Goal: Task Accomplishment & Management: Use online tool/utility

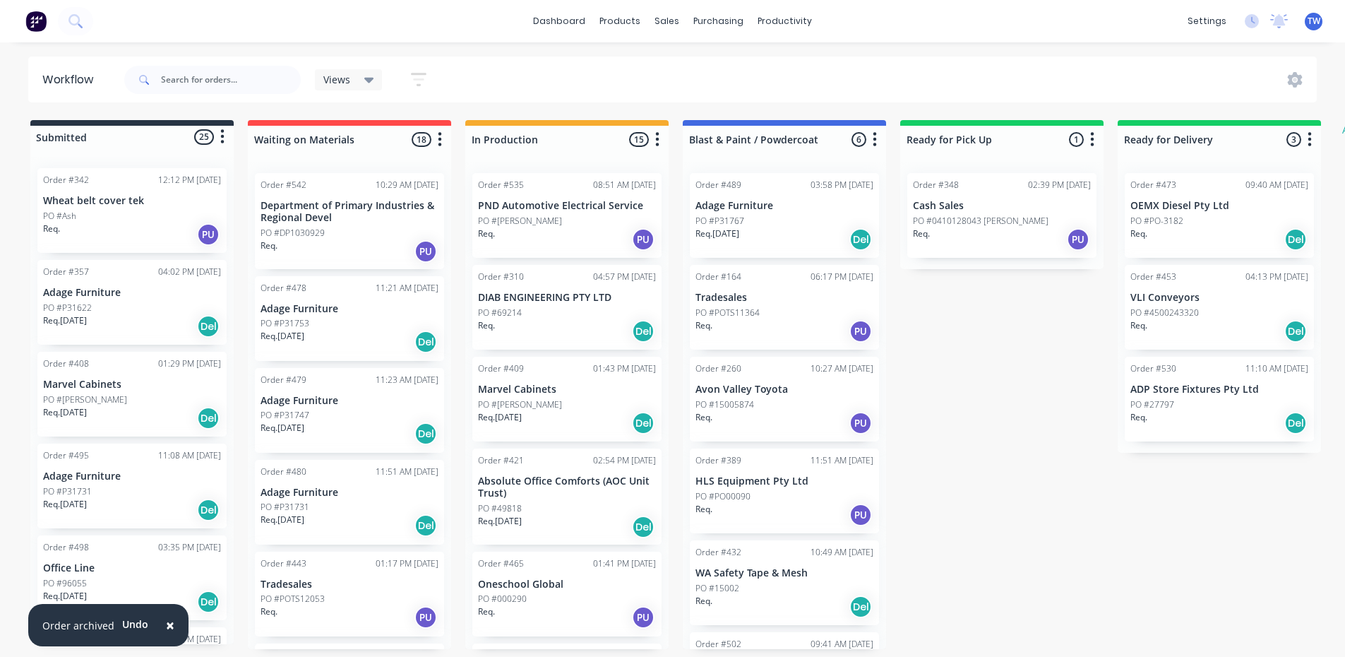
click at [1218, 419] on div "Req. Del" at bounding box center [1219, 423] width 178 height 24
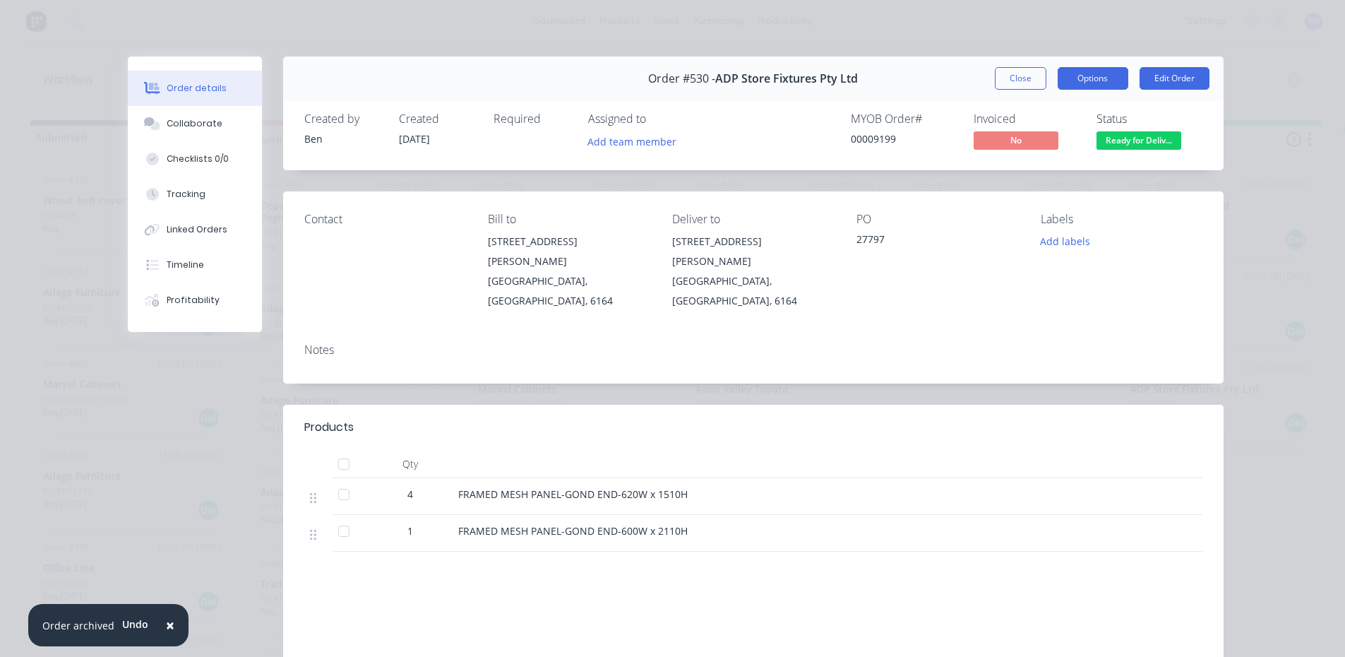
click at [1084, 80] on button "Options" at bounding box center [1092, 78] width 71 height 23
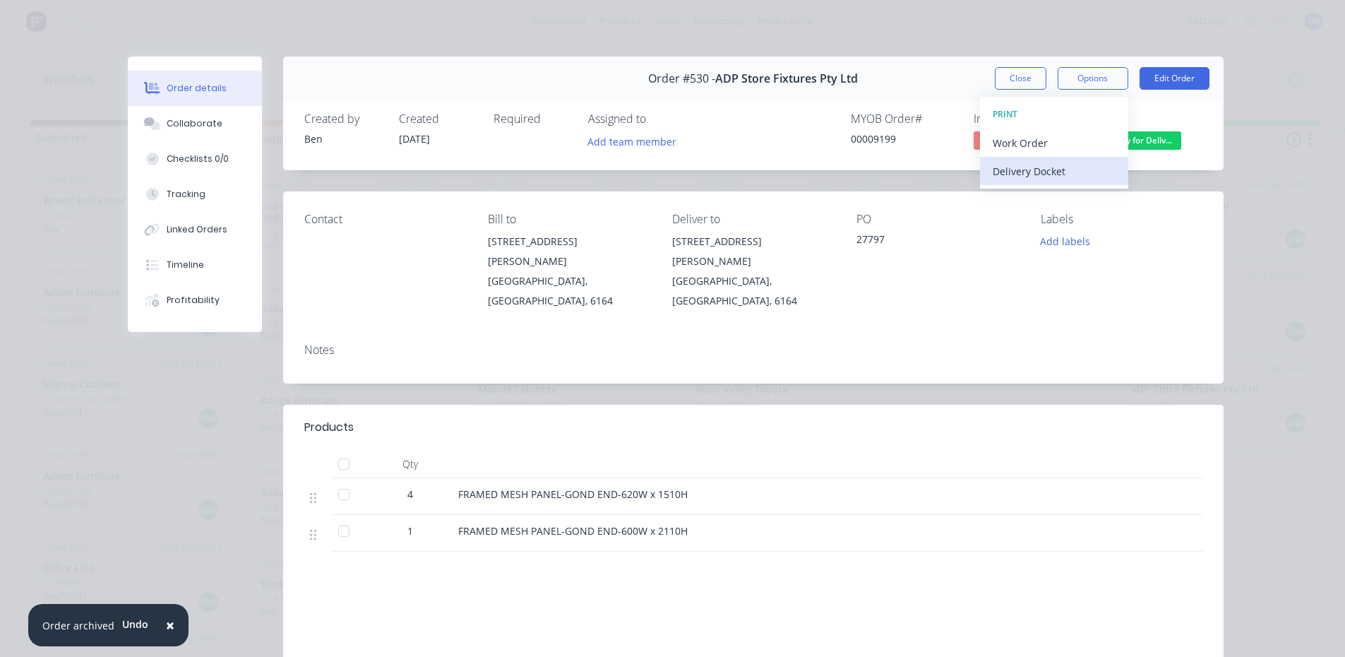
click at [1021, 167] on div "Delivery Docket" at bounding box center [1054, 171] width 123 height 20
click at [1019, 171] on div "Standard" at bounding box center [1054, 171] width 123 height 20
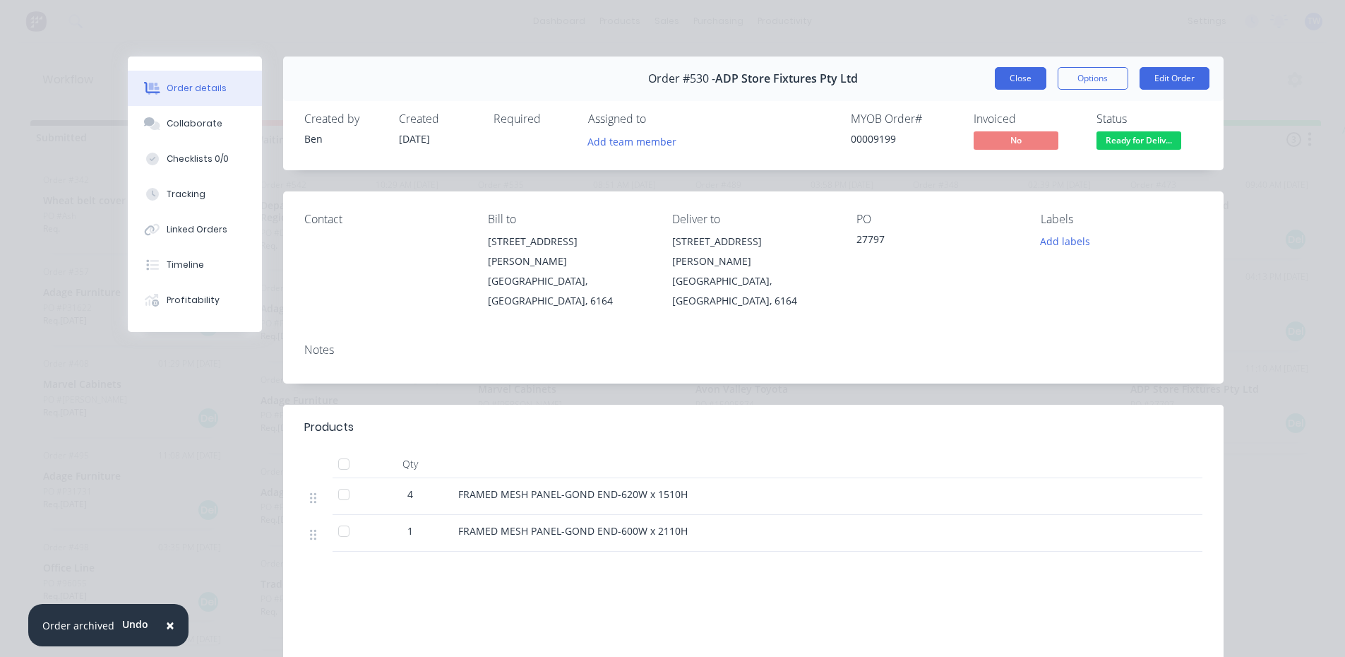
click at [1031, 81] on button "Close" at bounding box center [1021, 78] width 52 height 23
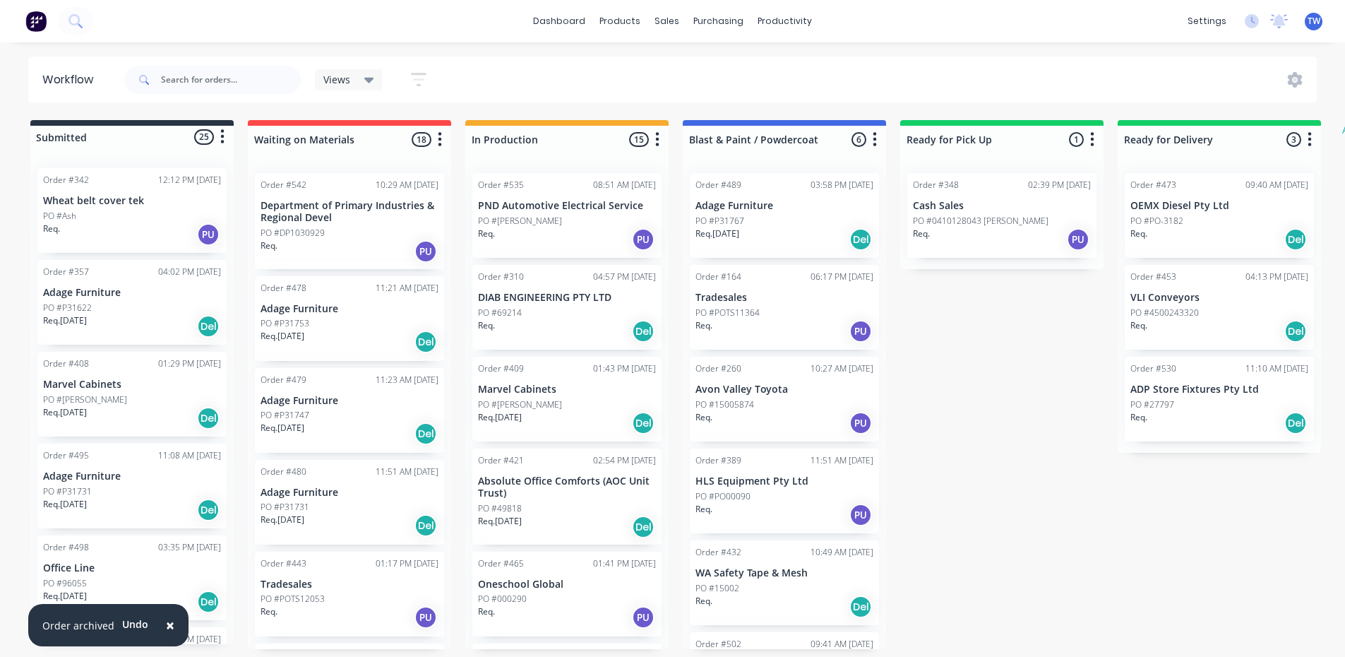
click at [769, 232] on div "Req. [DATE] Del" at bounding box center [784, 239] width 178 height 24
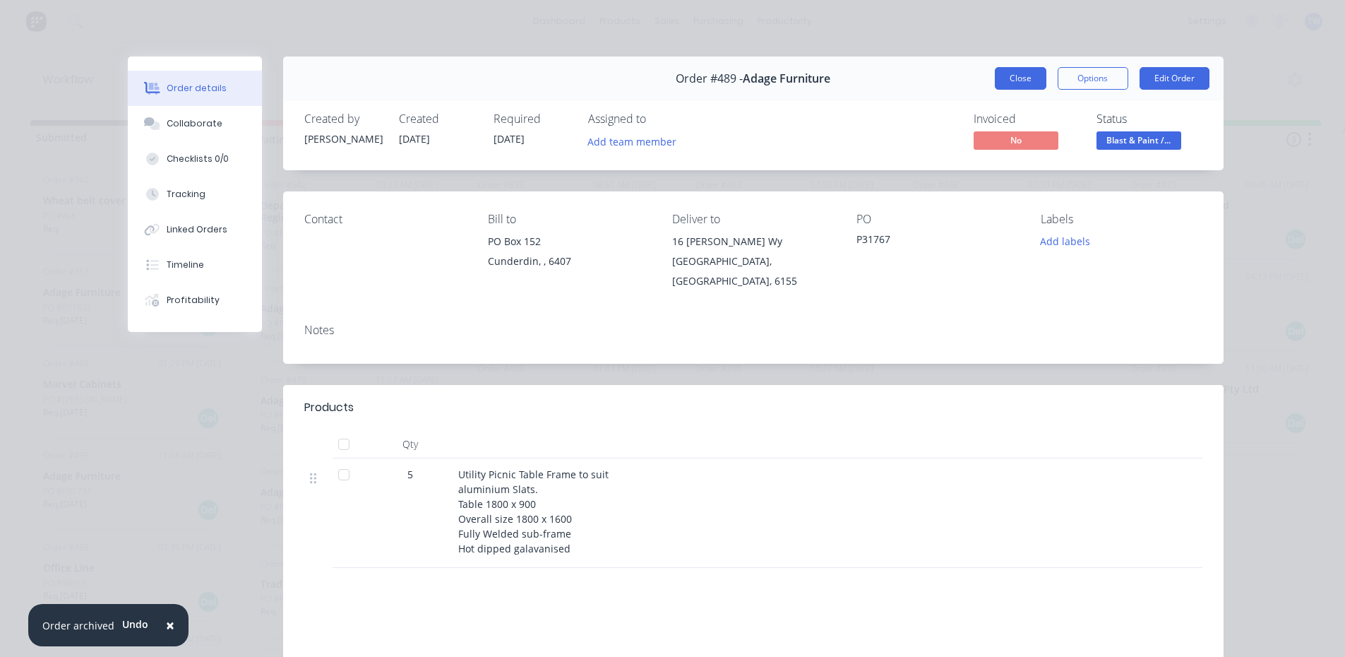
click at [1019, 71] on button "Close" at bounding box center [1021, 78] width 52 height 23
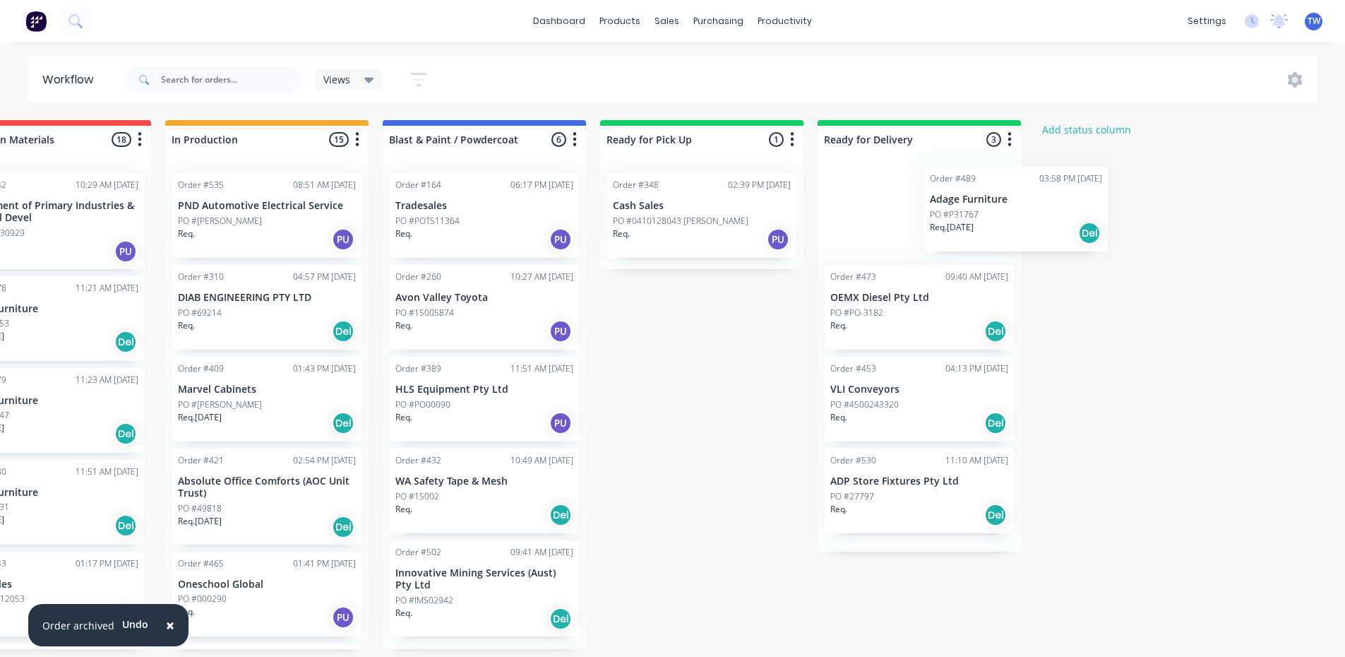
scroll to position [0, 301]
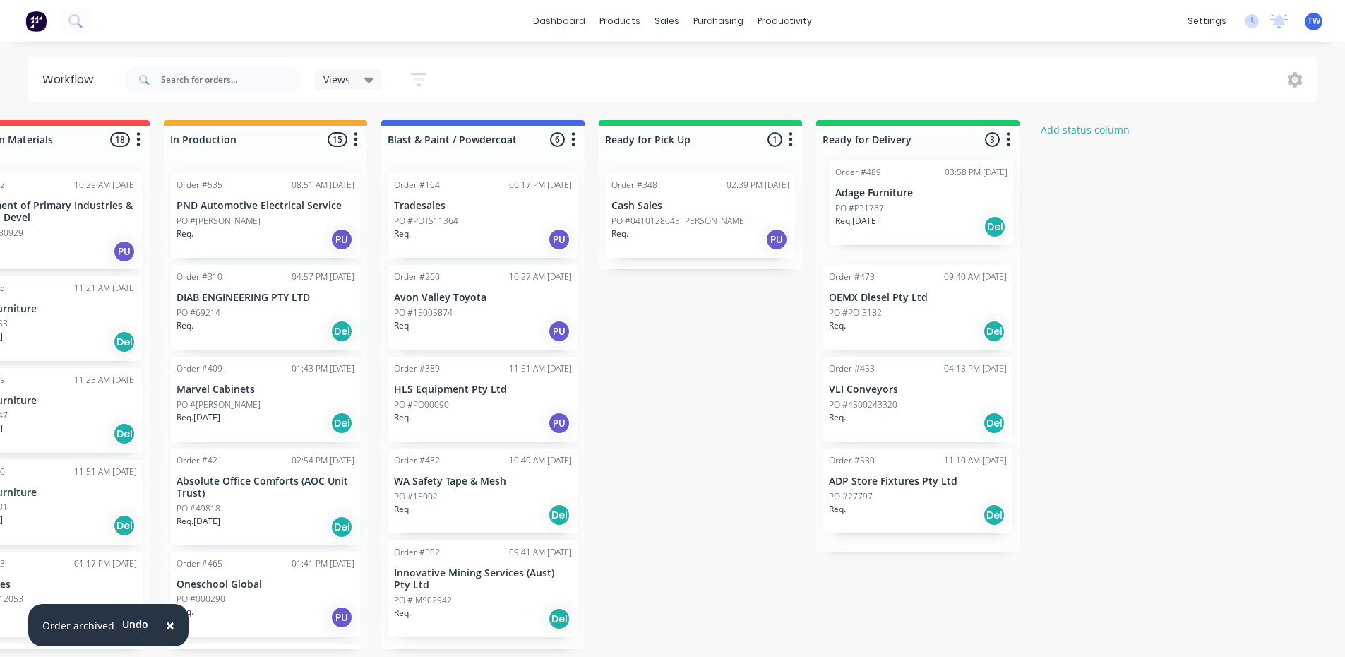
drag, startPoint x: 745, startPoint y: 233, endPoint x: 888, endPoint y: 219, distance: 144.0
click at [888, 219] on div "Submitted 25 Status colour #273444 hex #273444 Save Cancel Summaries Total orde…" at bounding box center [558, 384] width 1740 height 529
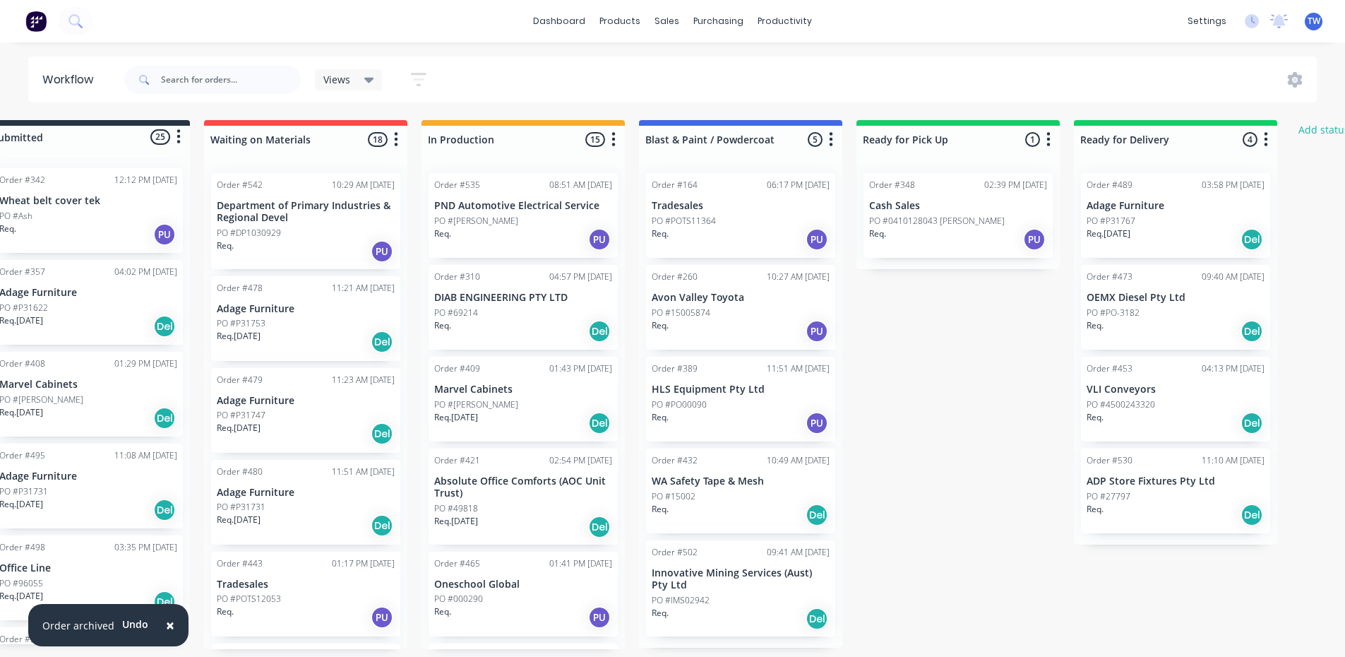
scroll to position [0, 0]
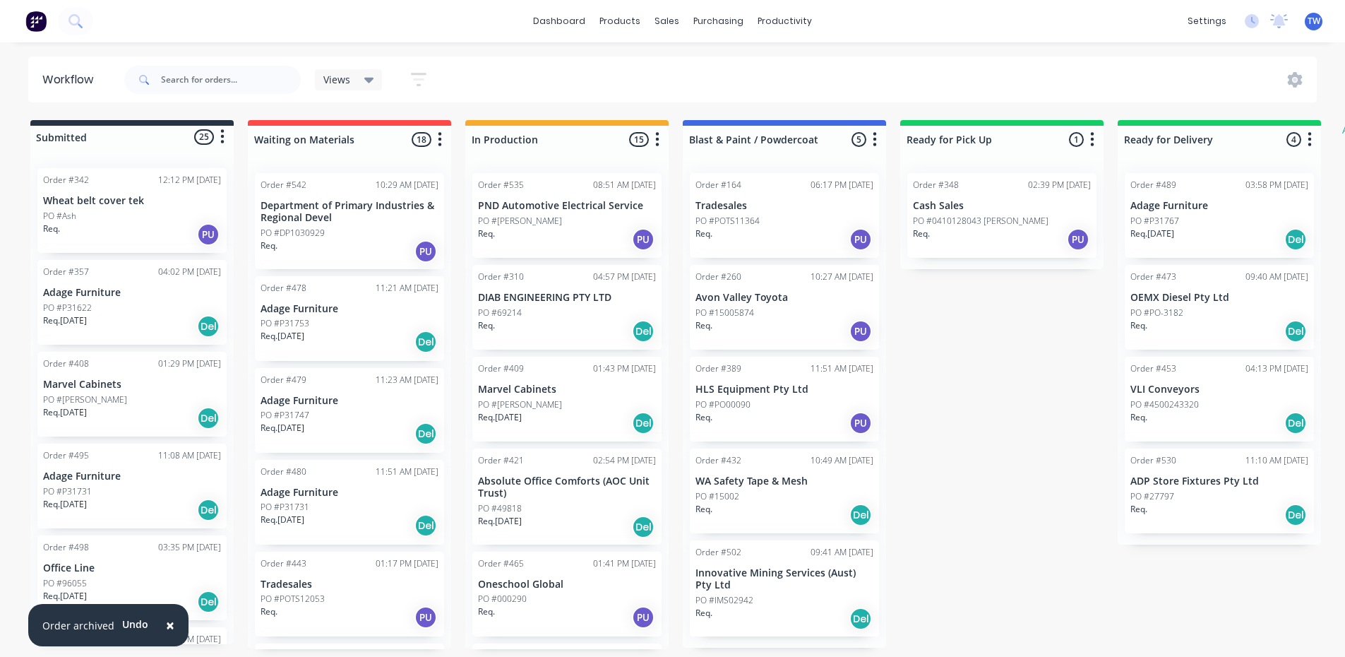
click at [285, 320] on p "PO #P31753" at bounding box center [284, 323] width 49 height 13
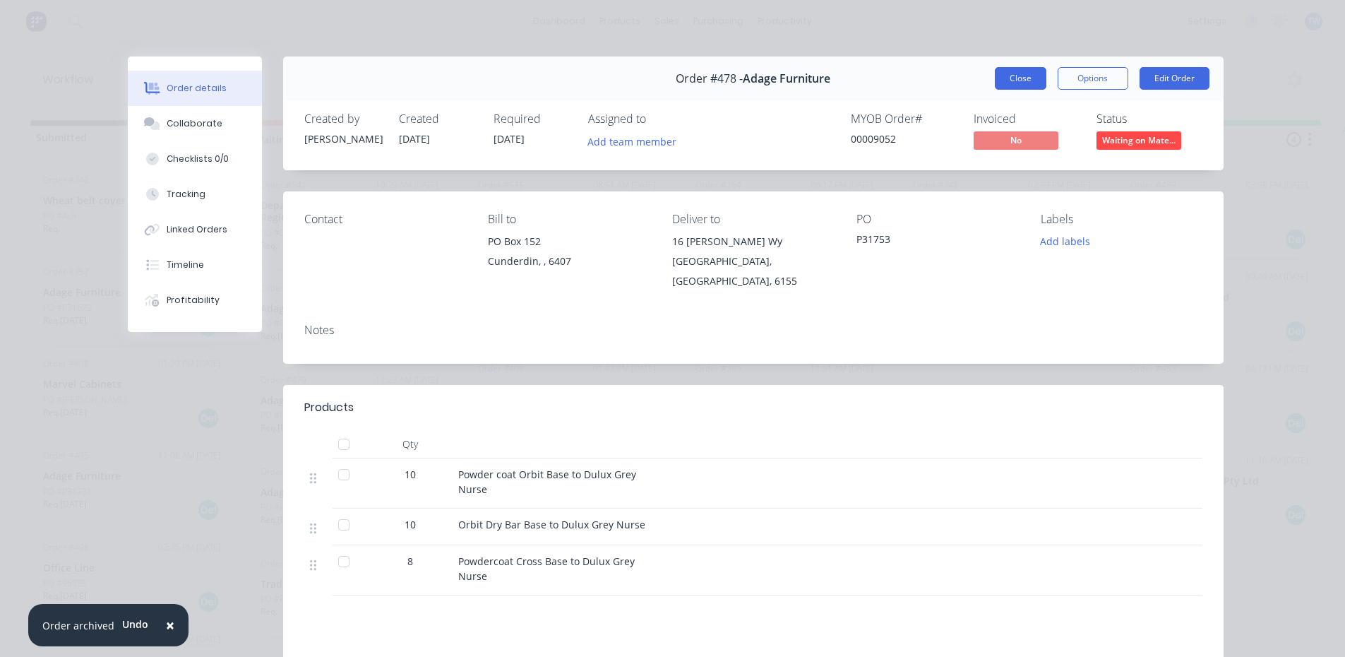
click at [1017, 76] on button "Close" at bounding box center [1021, 78] width 52 height 23
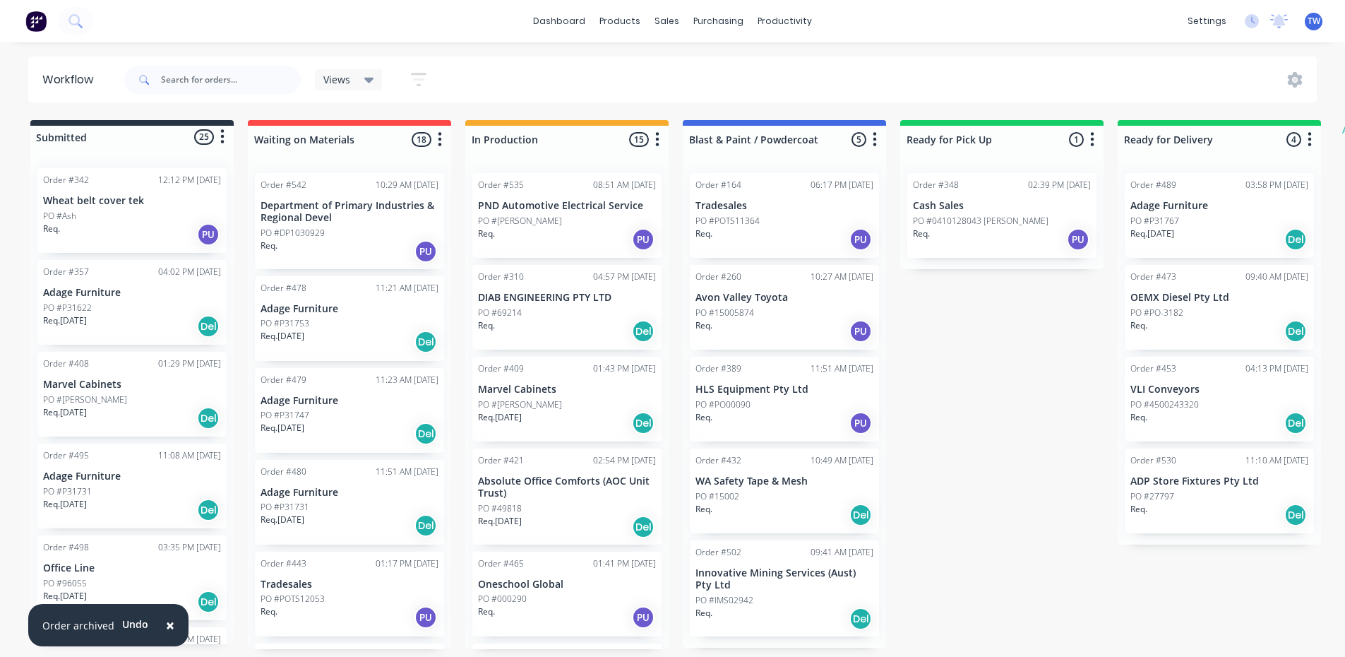
click at [311, 408] on div "Order #479 11:23 AM [DATE] Adage Furniture PO #P31747 Req. [DATE] Del" at bounding box center [349, 410] width 189 height 85
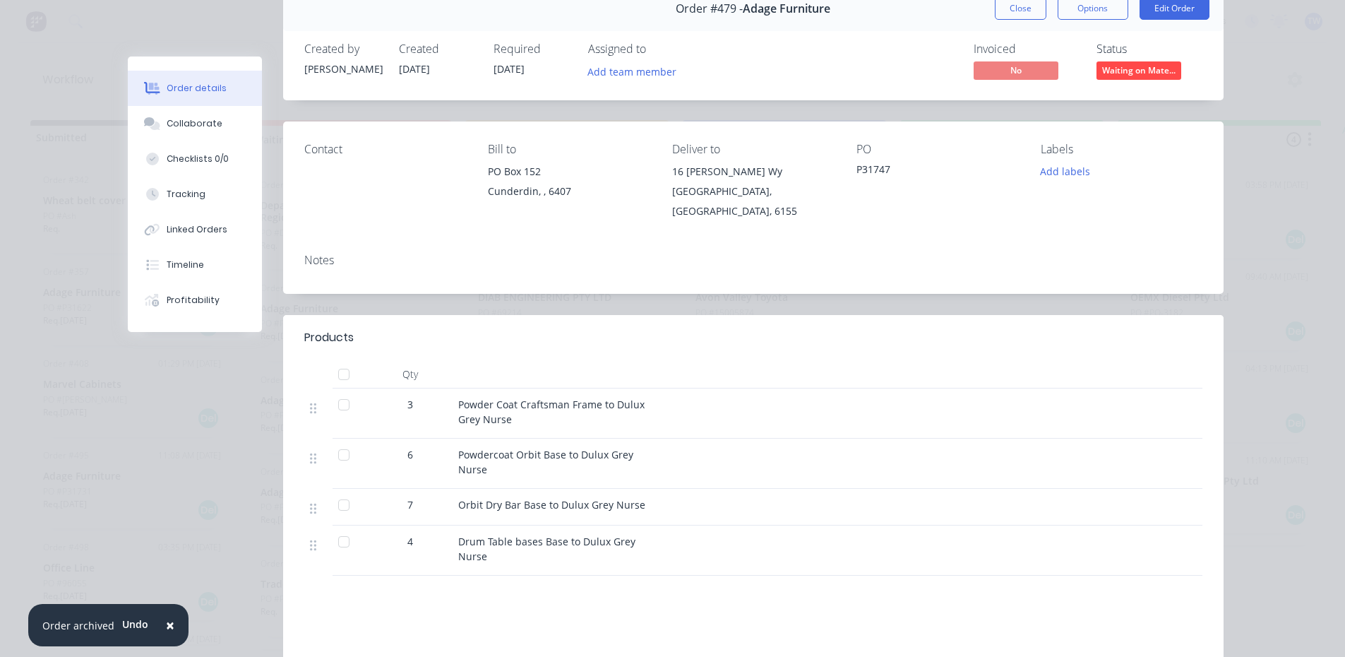
scroll to position [71, 0]
drag, startPoint x: 1004, startPoint y: 5, endPoint x: 883, endPoint y: 97, distance: 152.1
click at [1002, 7] on button "Close" at bounding box center [1021, 7] width 52 height 23
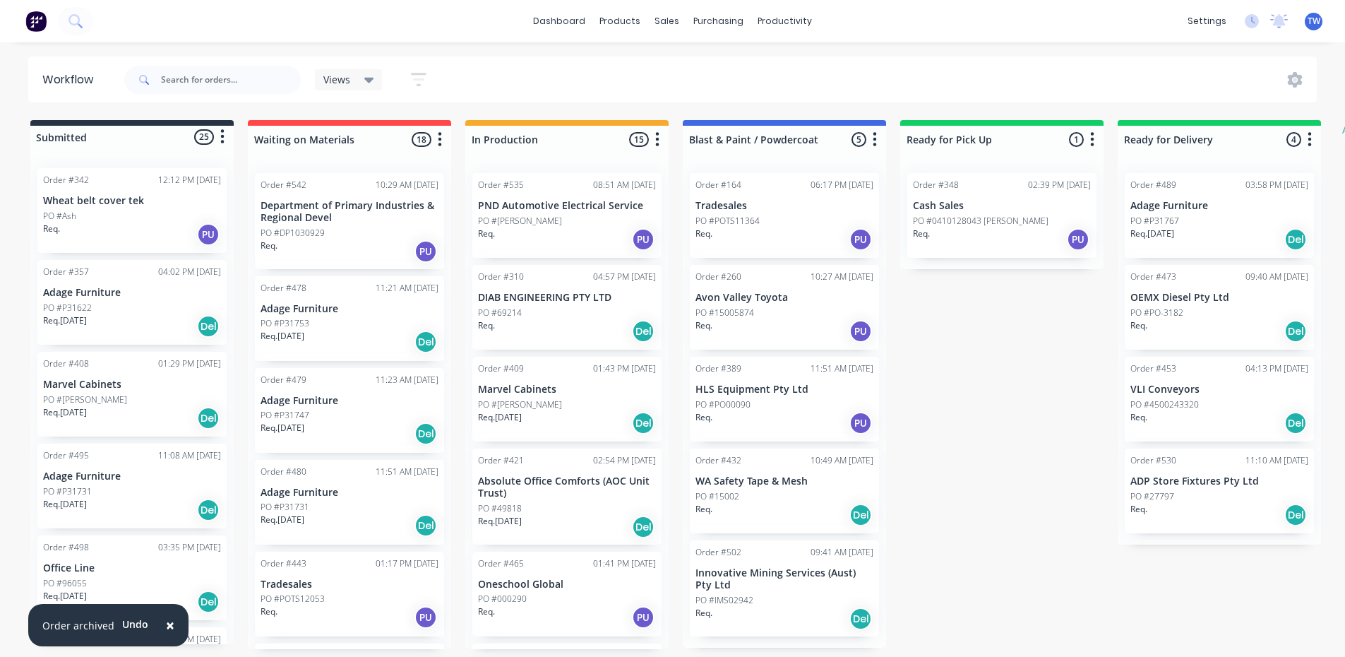
click at [301, 493] on p "Adage Furniture" at bounding box center [349, 492] width 178 height 12
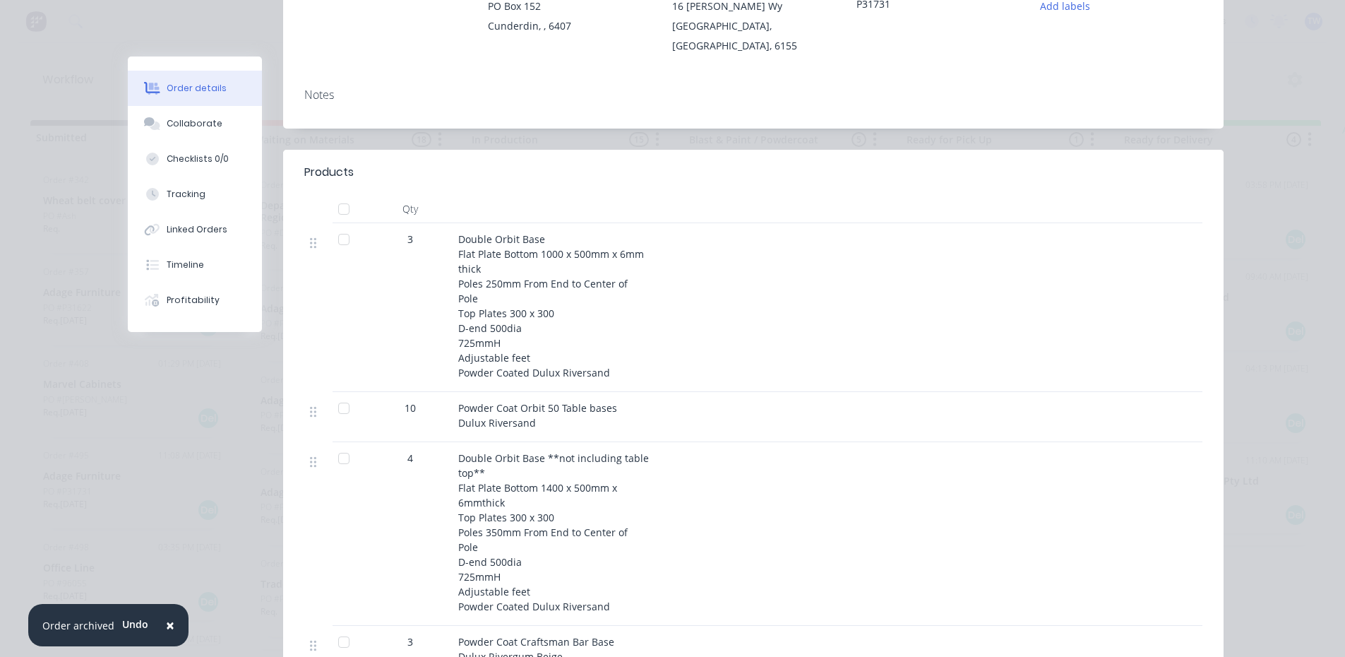
scroll to position [0, 0]
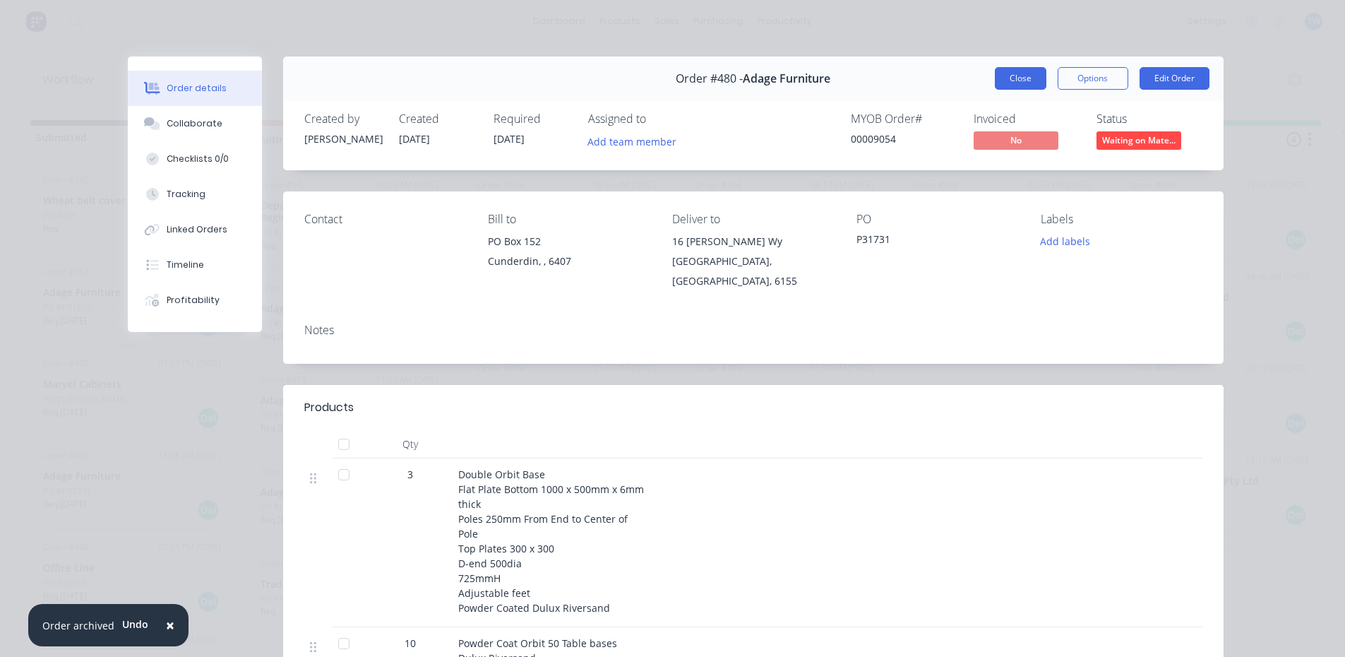
click at [1011, 72] on button "Close" at bounding box center [1021, 78] width 52 height 23
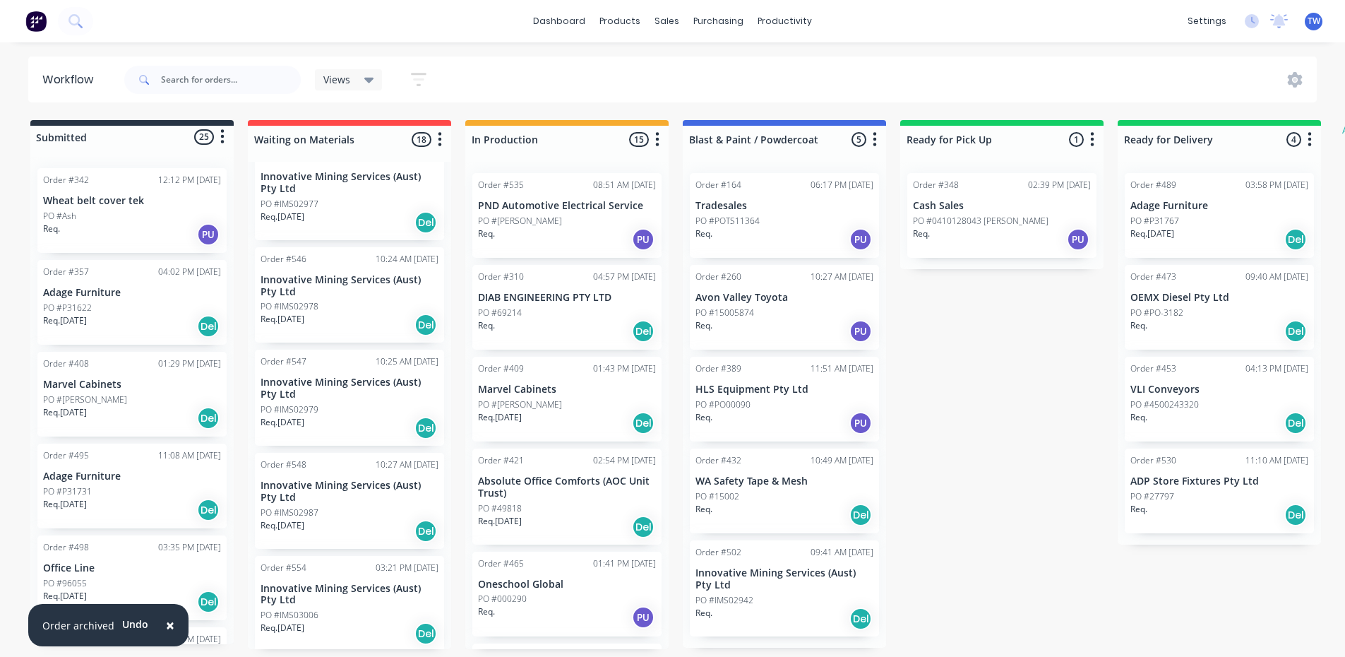
scroll to position [1302, 0]
click at [90, 301] on p "PO #P31622" at bounding box center [67, 307] width 49 height 13
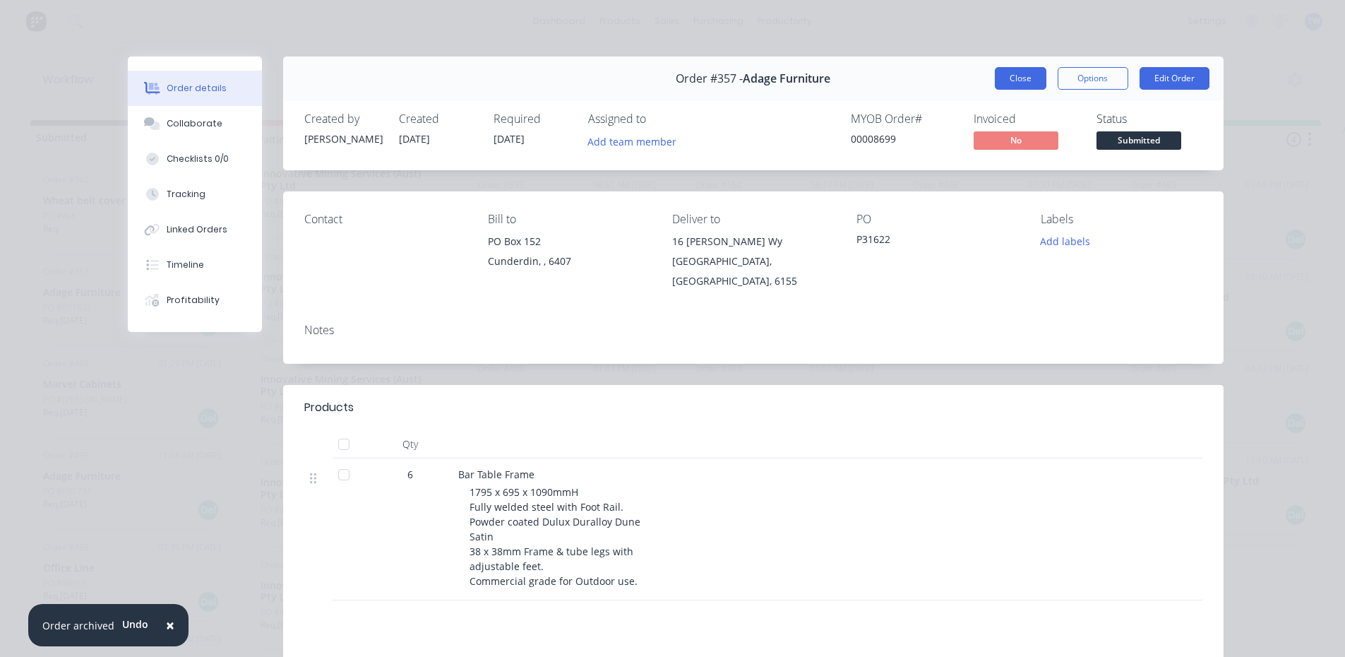
click at [1014, 84] on button "Close" at bounding box center [1021, 78] width 52 height 23
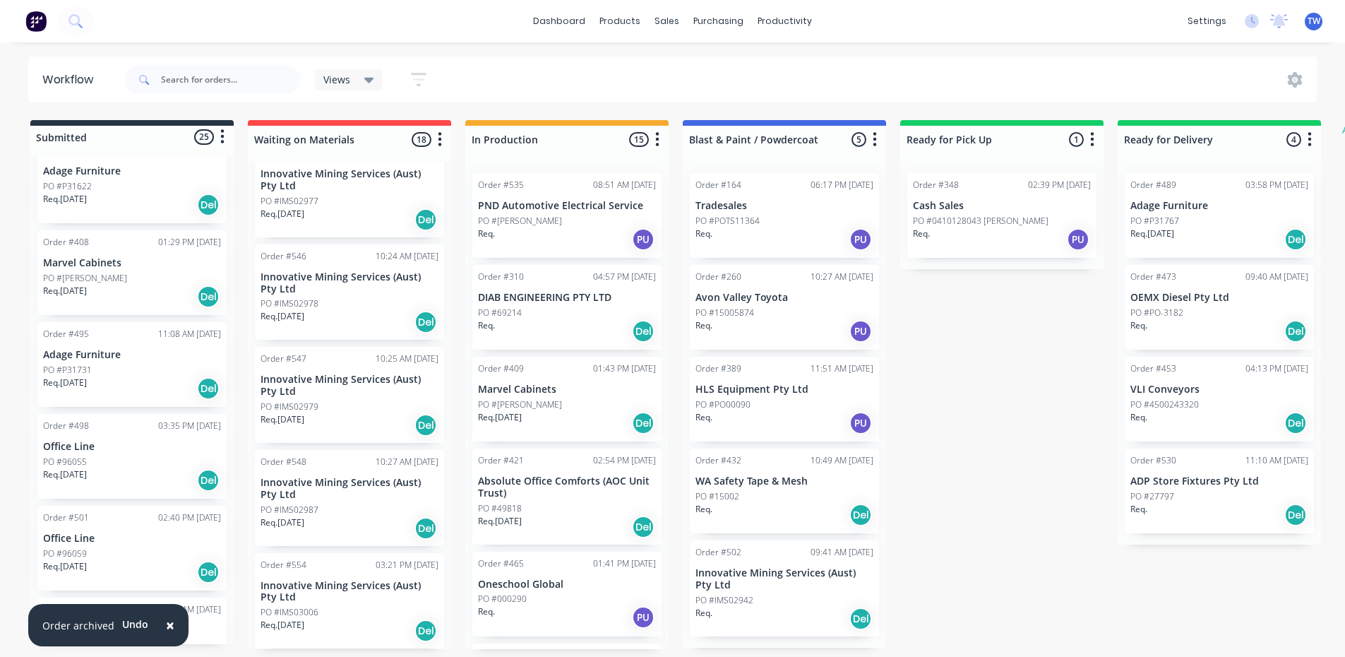
scroll to position [141, 0]
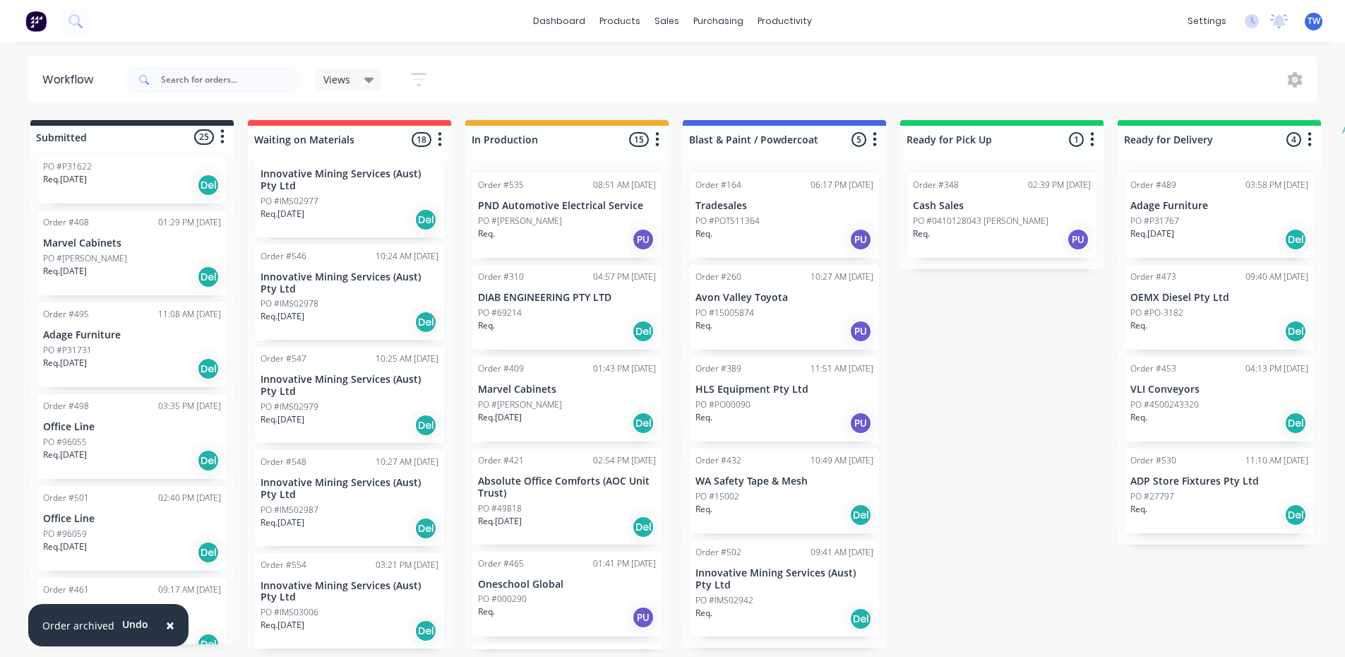
click at [102, 329] on p "Adage Furniture" at bounding box center [132, 335] width 178 height 12
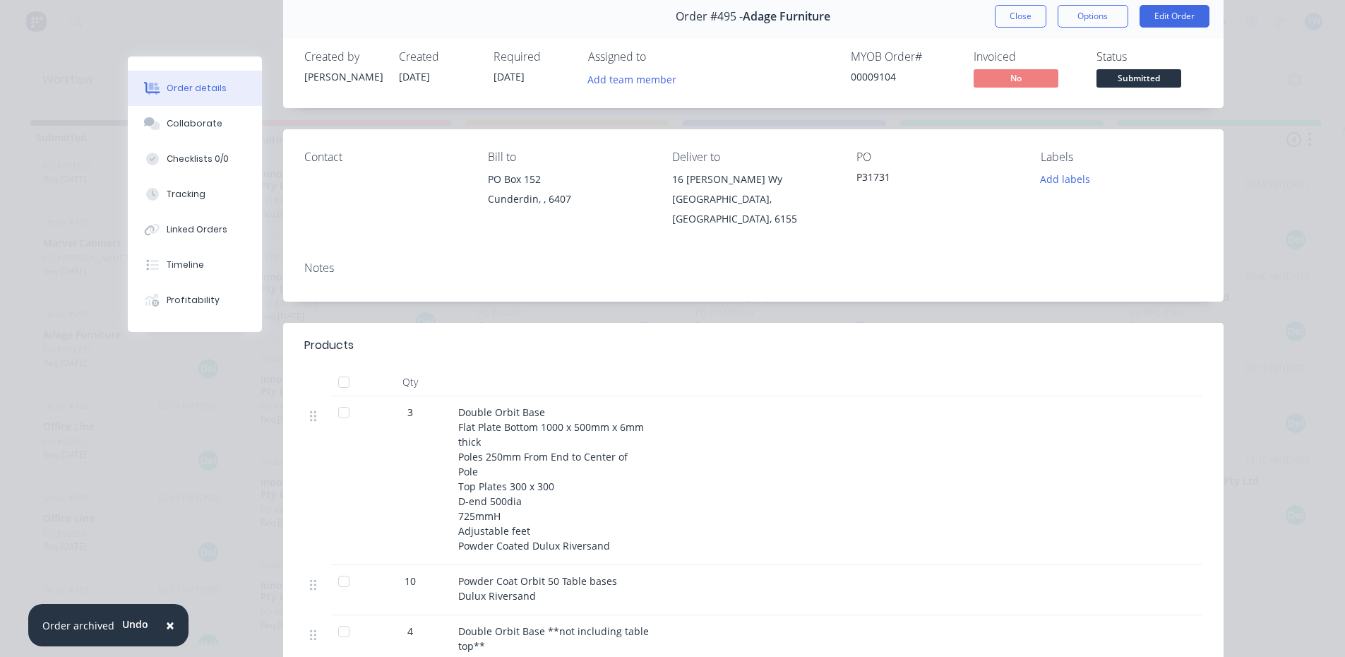
scroll to position [0, 0]
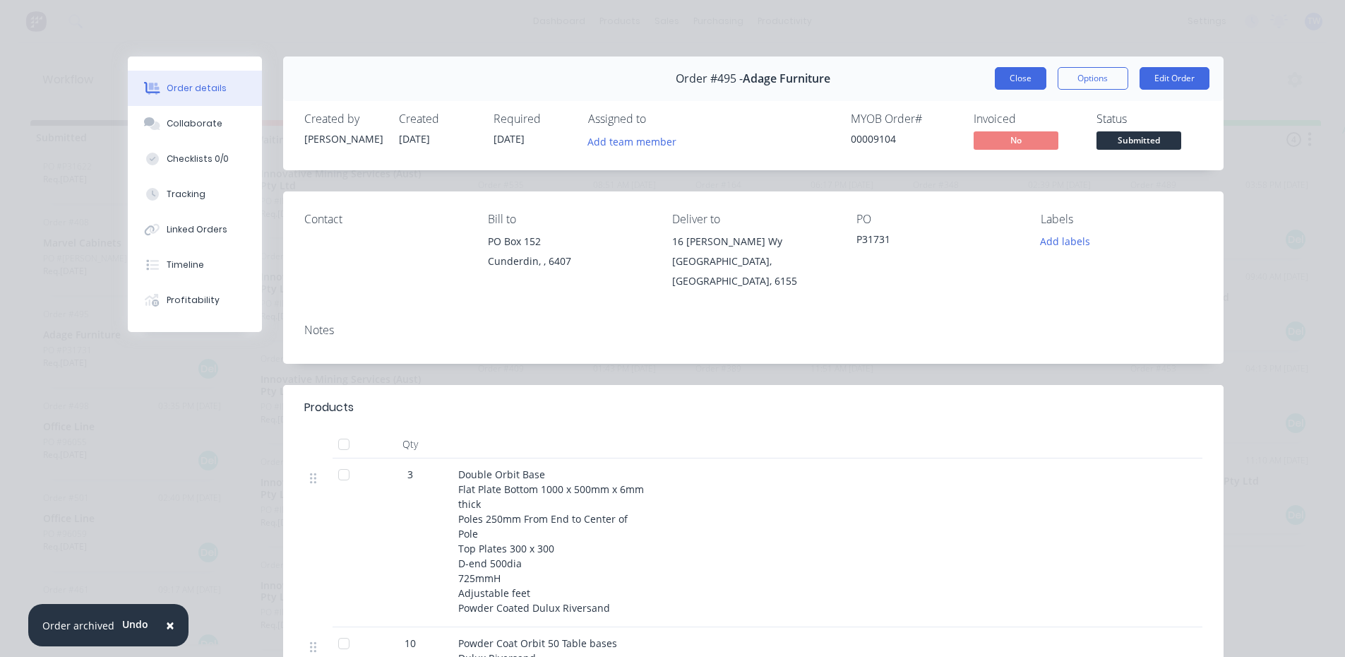
click at [1006, 75] on button "Close" at bounding box center [1021, 78] width 52 height 23
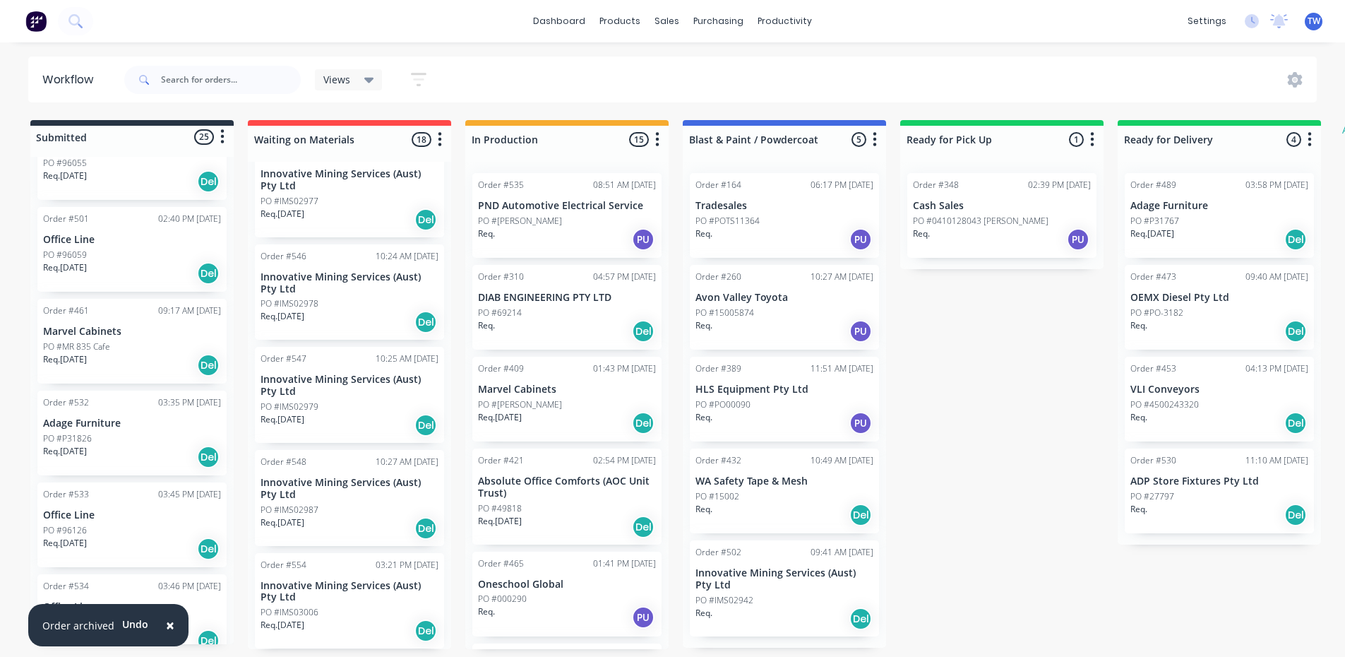
scroll to position [424, 0]
click at [100, 452] on div "Req. [DATE] Del" at bounding box center [132, 453] width 178 height 24
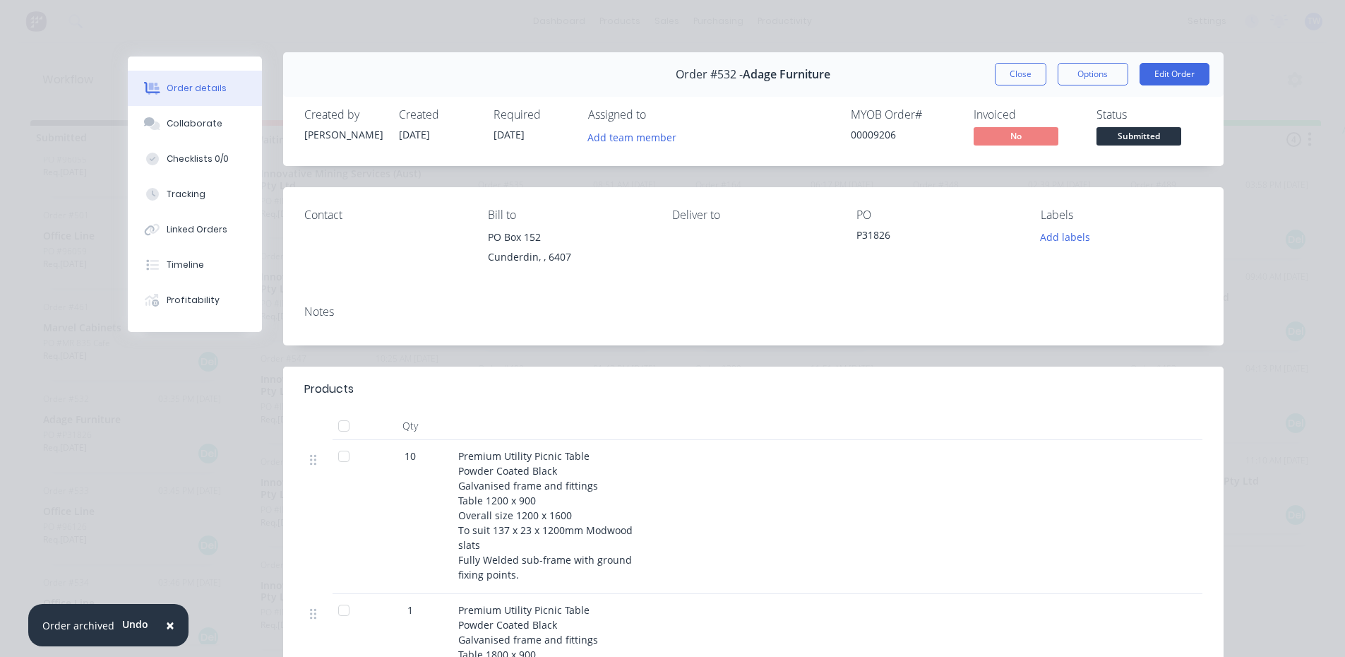
scroll to position [0, 0]
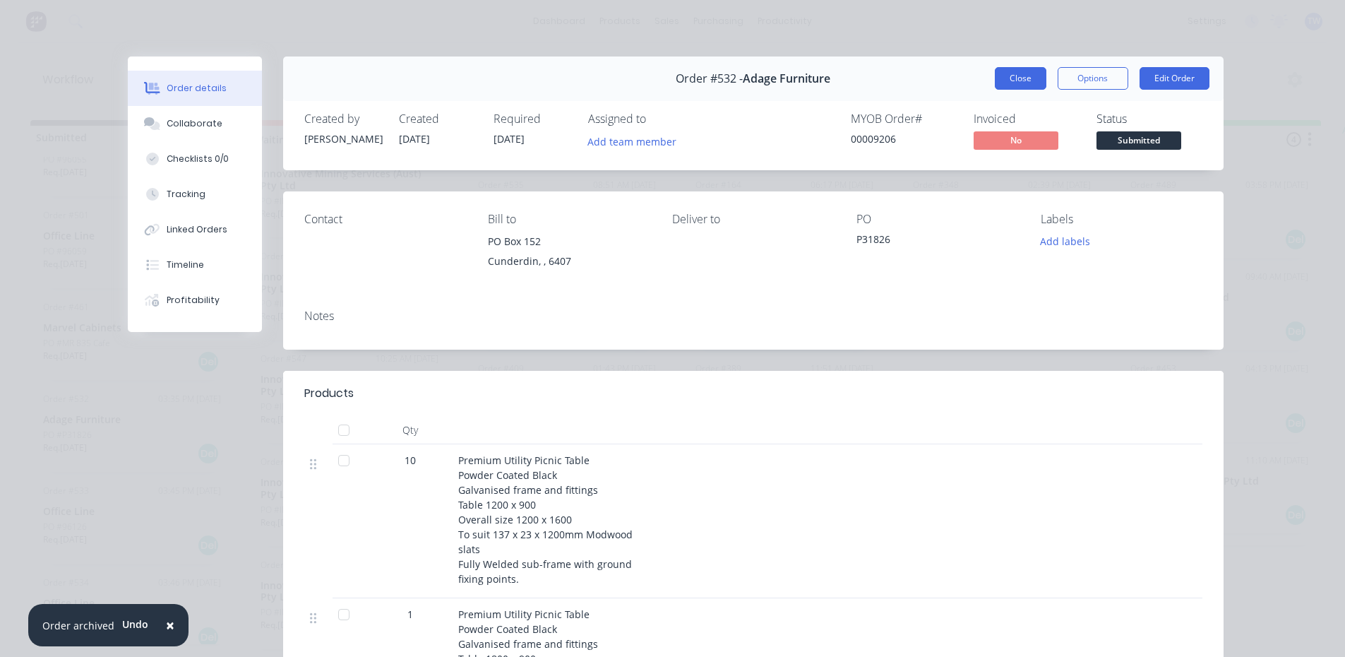
click at [1019, 78] on button "Close" at bounding box center [1021, 78] width 52 height 23
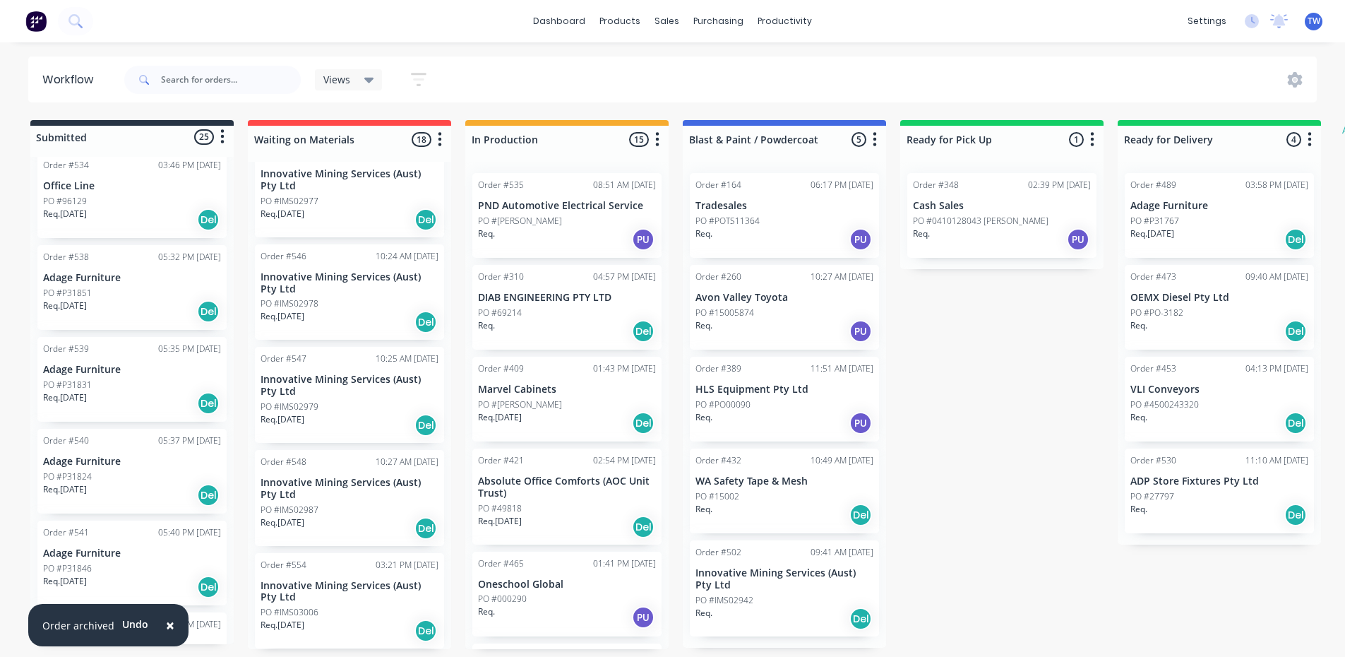
scroll to position [847, 0]
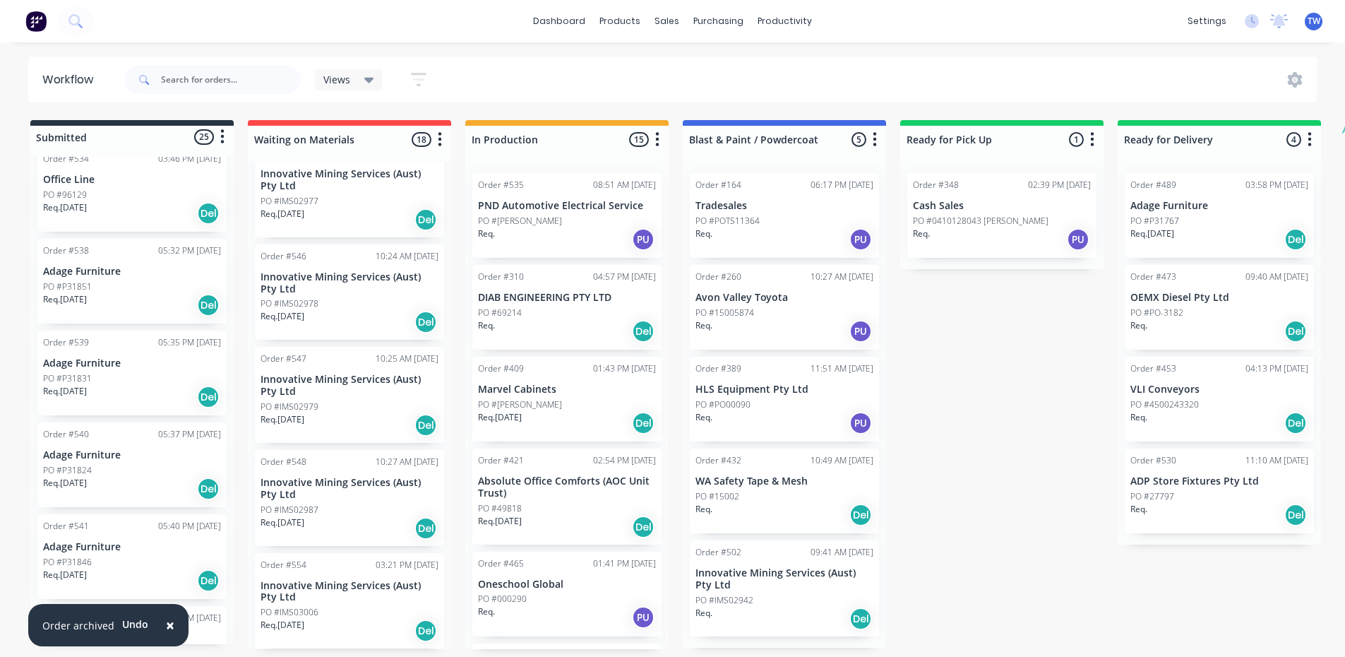
click at [76, 289] on p "PO #P31851" at bounding box center [67, 286] width 49 height 13
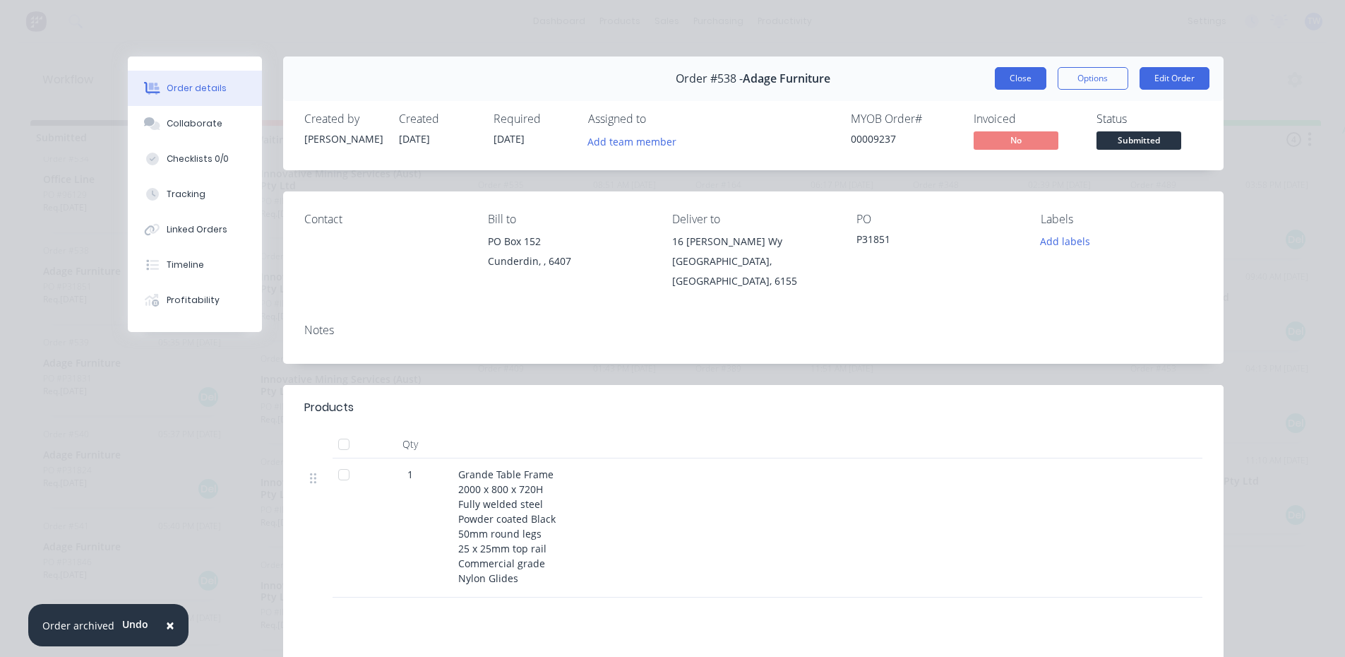
click at [1003, 78] on button "Close" at bounding box center [1021, 78] width 52 height 23
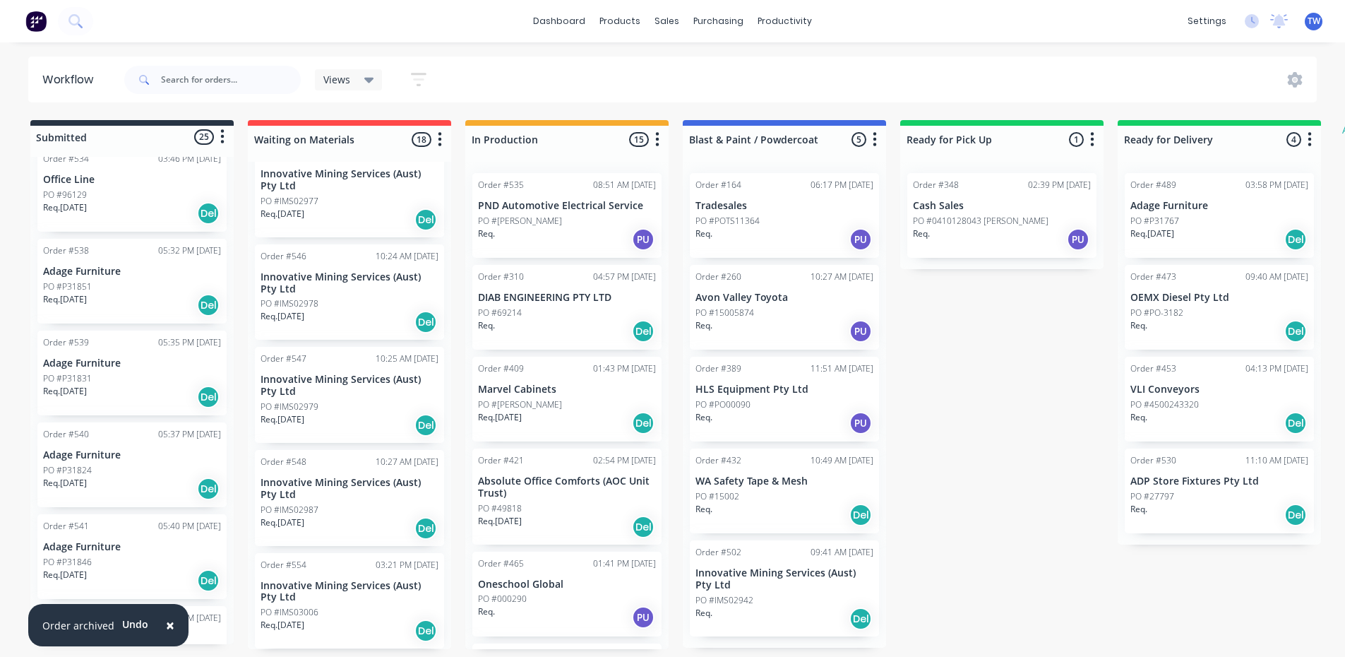
click at [98, 558] on div "PO #P31846" at bounding box center [132, 562] width 178 height 13
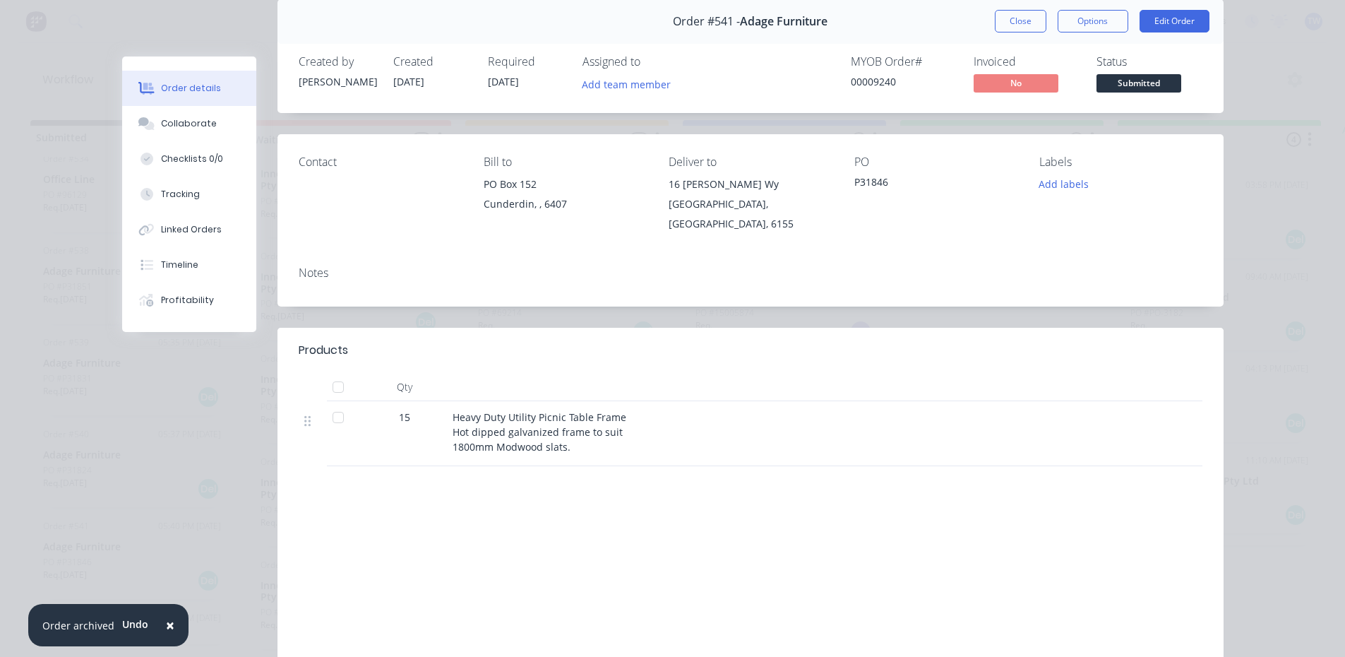
scroll to position [0, 0]
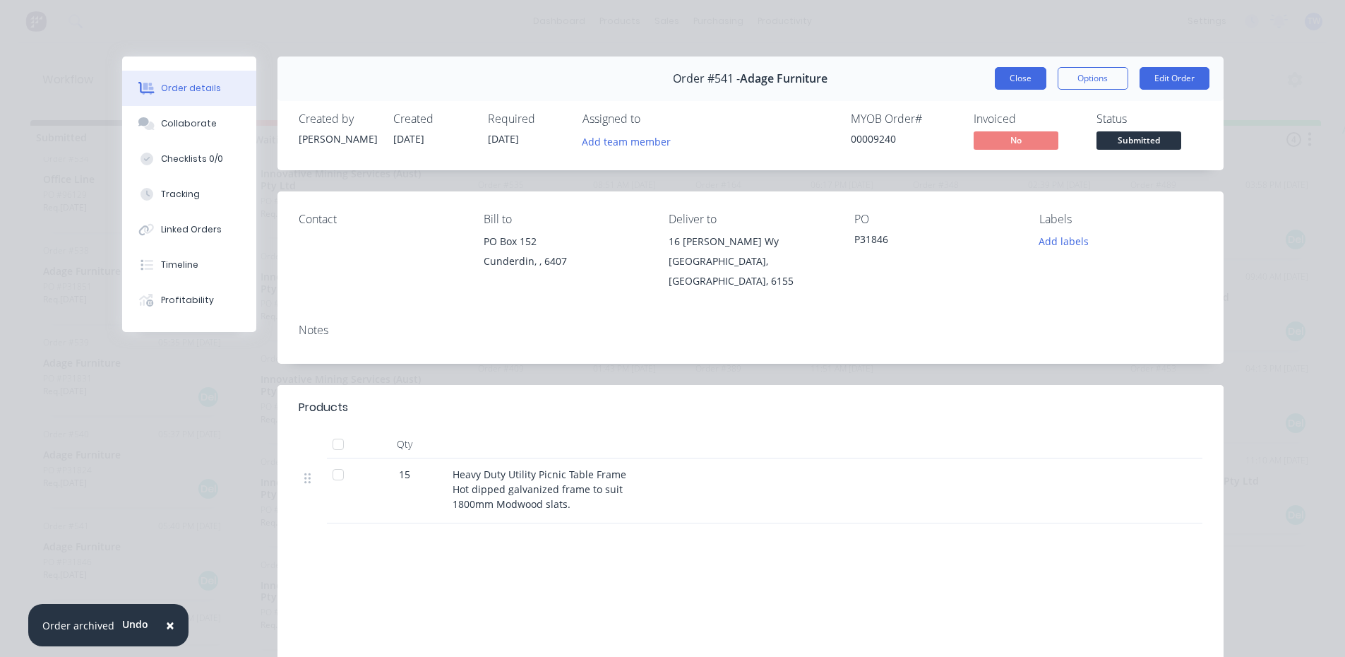
click at [1010, 76] on button "Close" at bounding box center [1021, 78] width 52 height 23
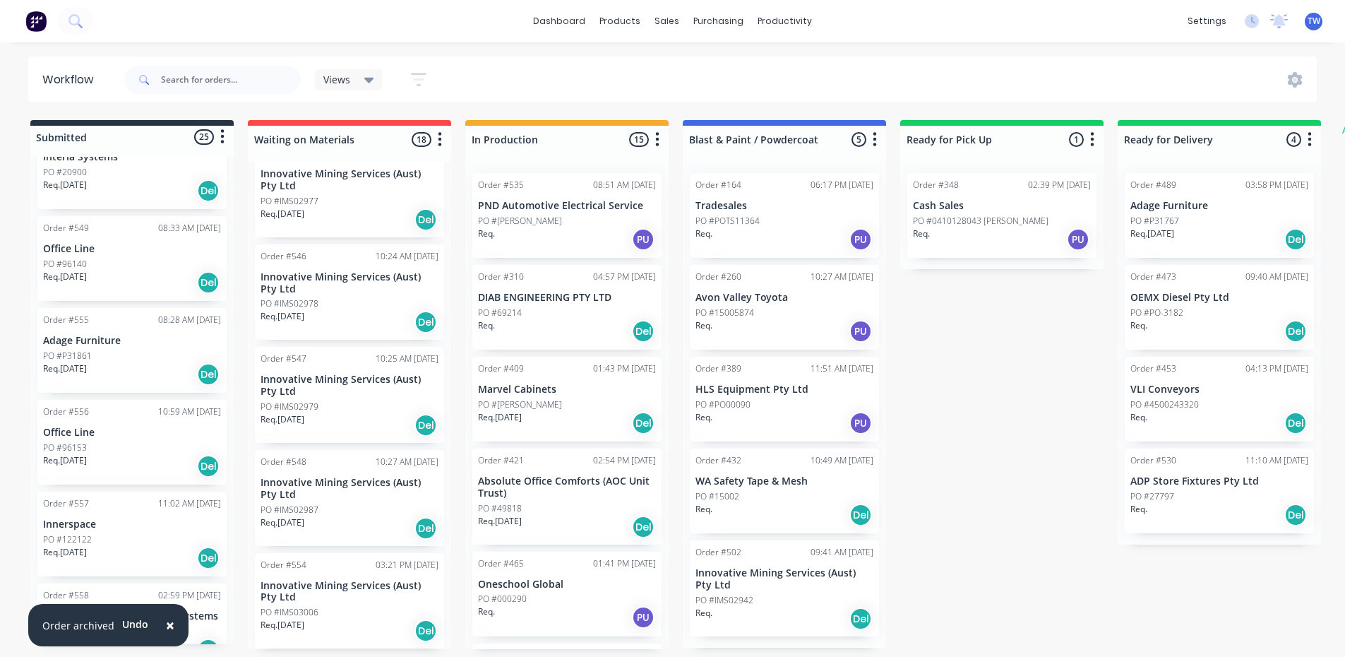
scroll to position [1341, 0]
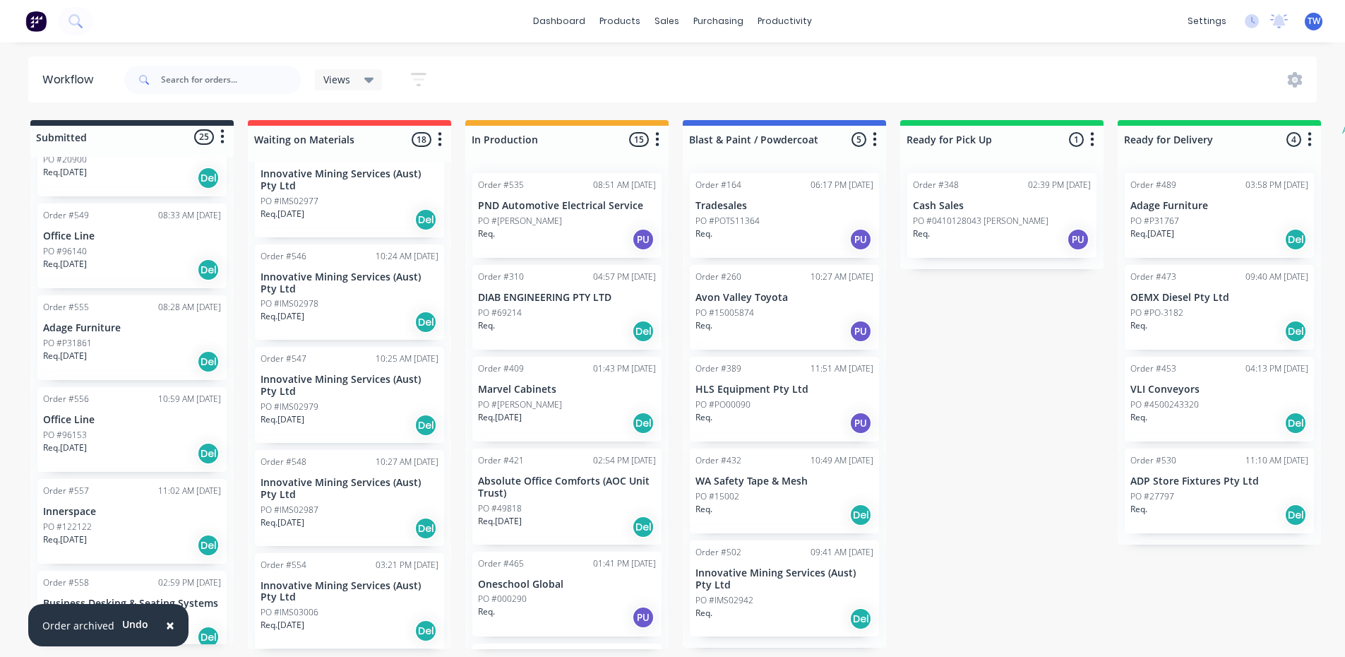
click at [112, 332] on p "Adage Furniture" at bounding box center [132, 328] width 178 height 12
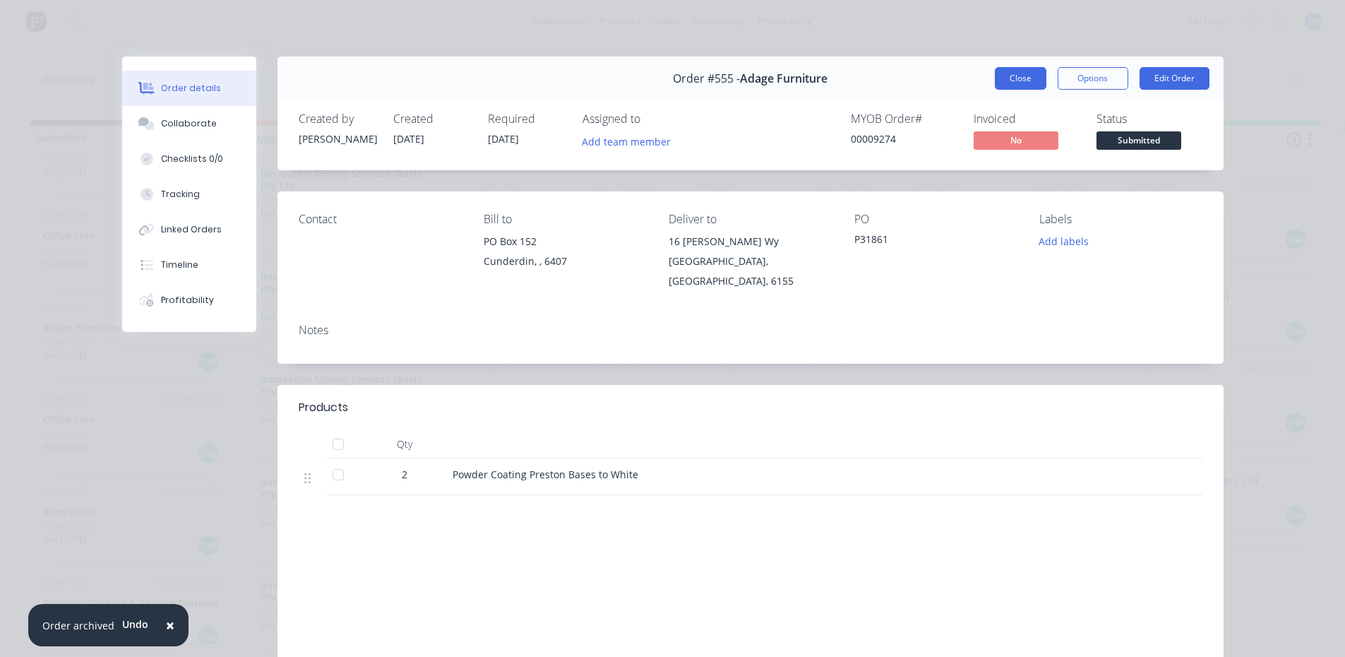
click at [1015, 83] on button "Close" at bounding box center [1021, 78] width 52 height 23
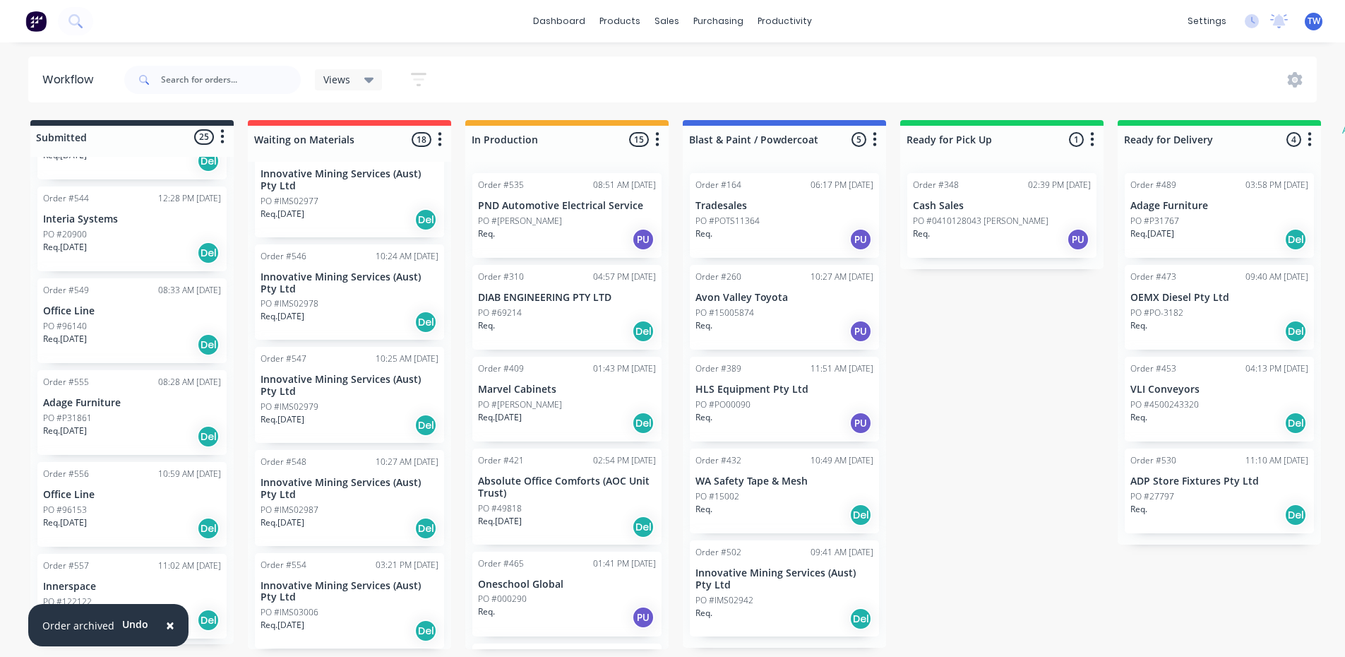
scroll to position [1247, 0]
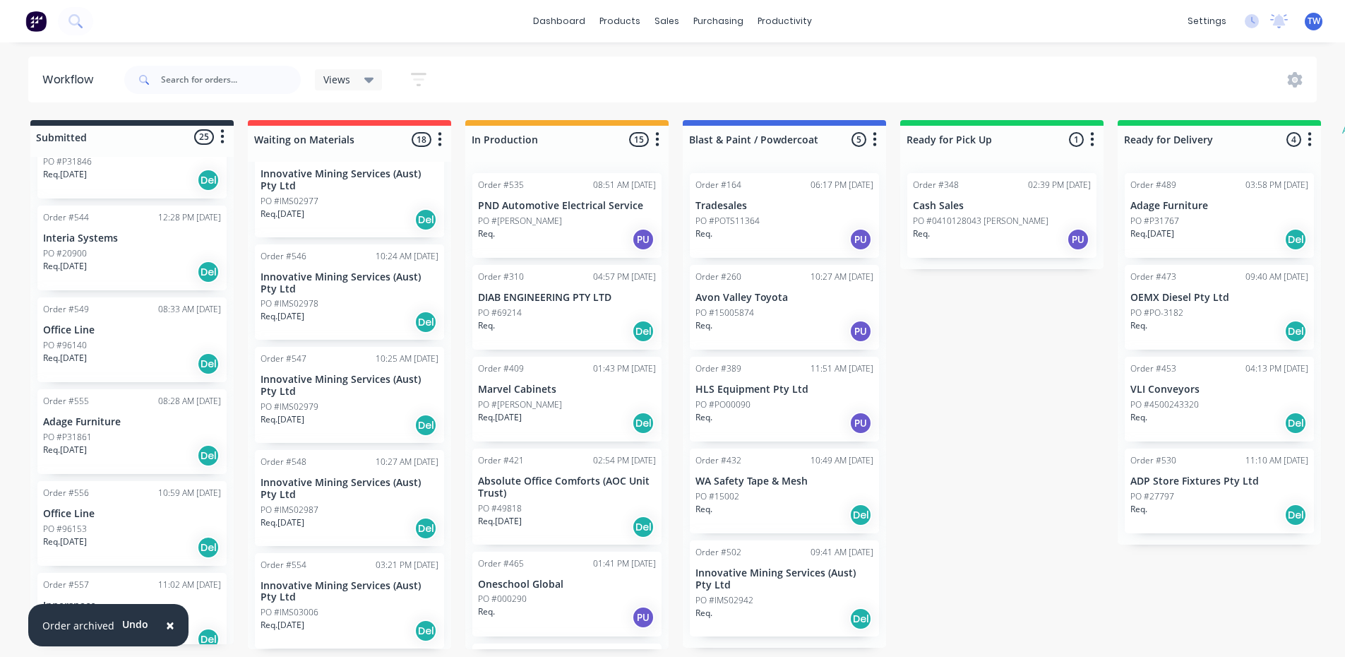
click at [1196, 490] on div "PO #27797" at bounding box center [1219, 496] width 178 height 13
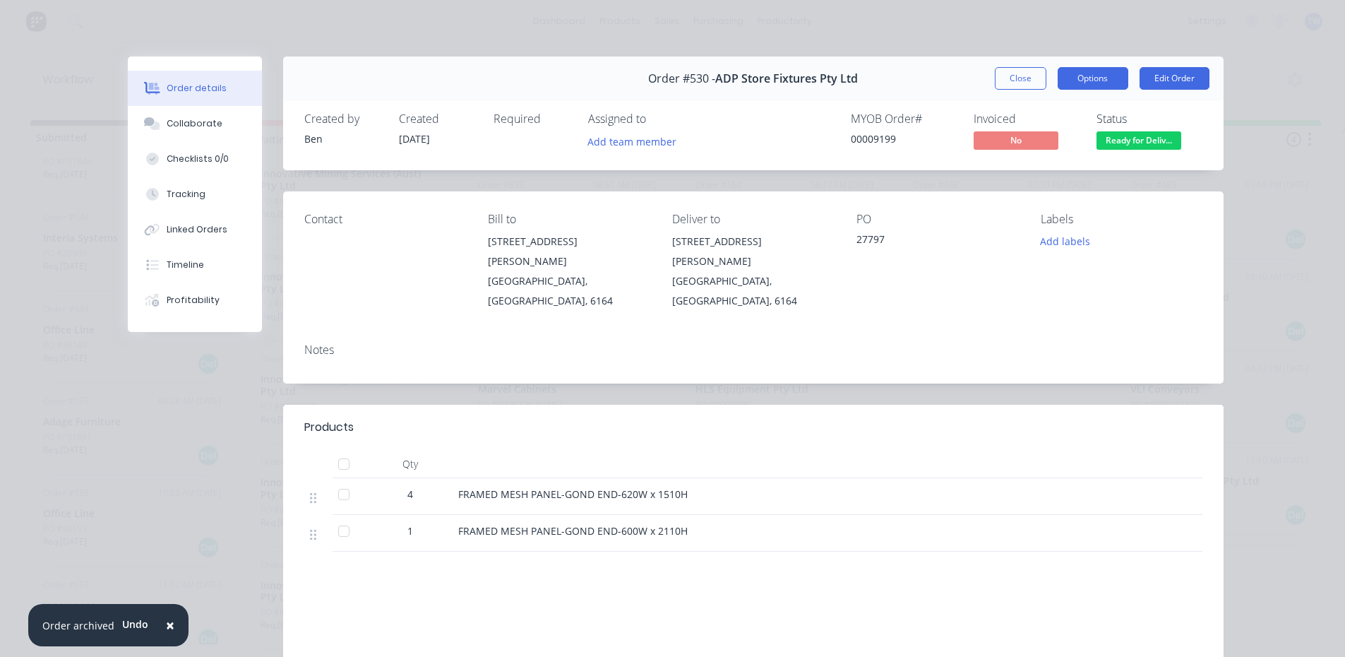
click at [1087, 74] on button "Options" at bounding box center [1092, 78] width 71 height 23
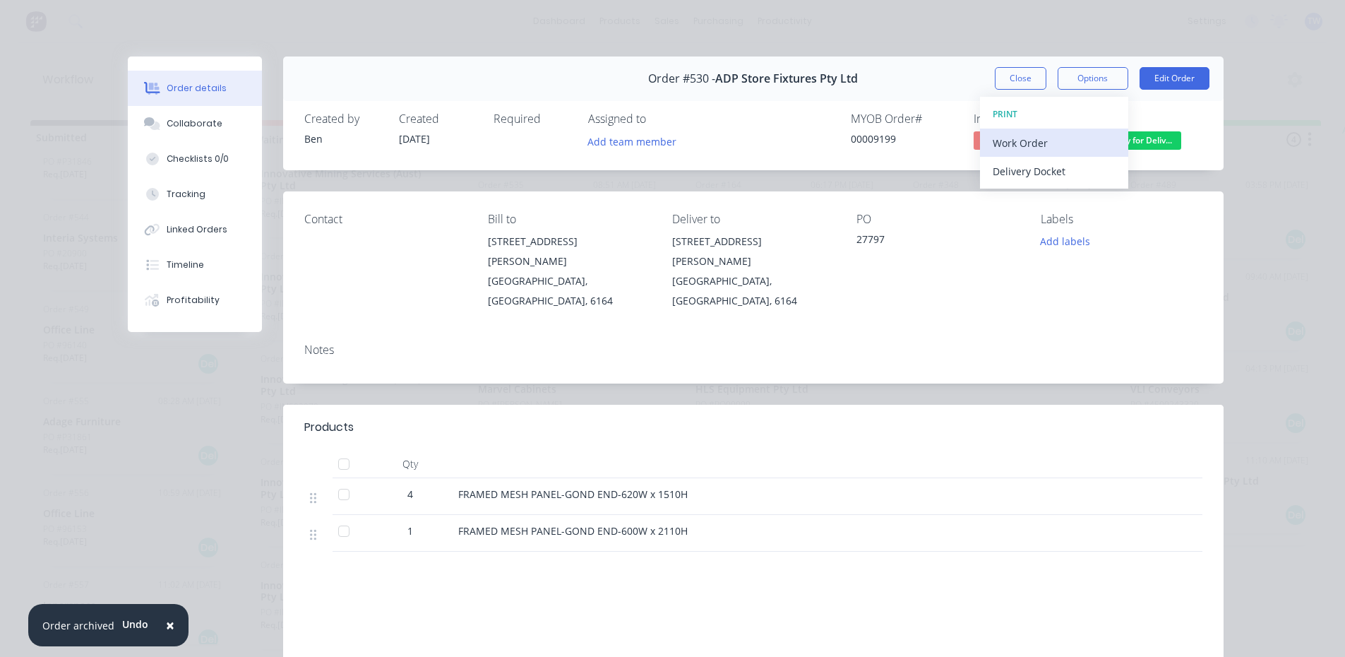
click at [1000, 143] on div "Work Order" at bounding box center [1054, 143] width 123 height 20
click at [1069, 78] on button "Options" at bounding box center [1092, 78] width 71 height 23
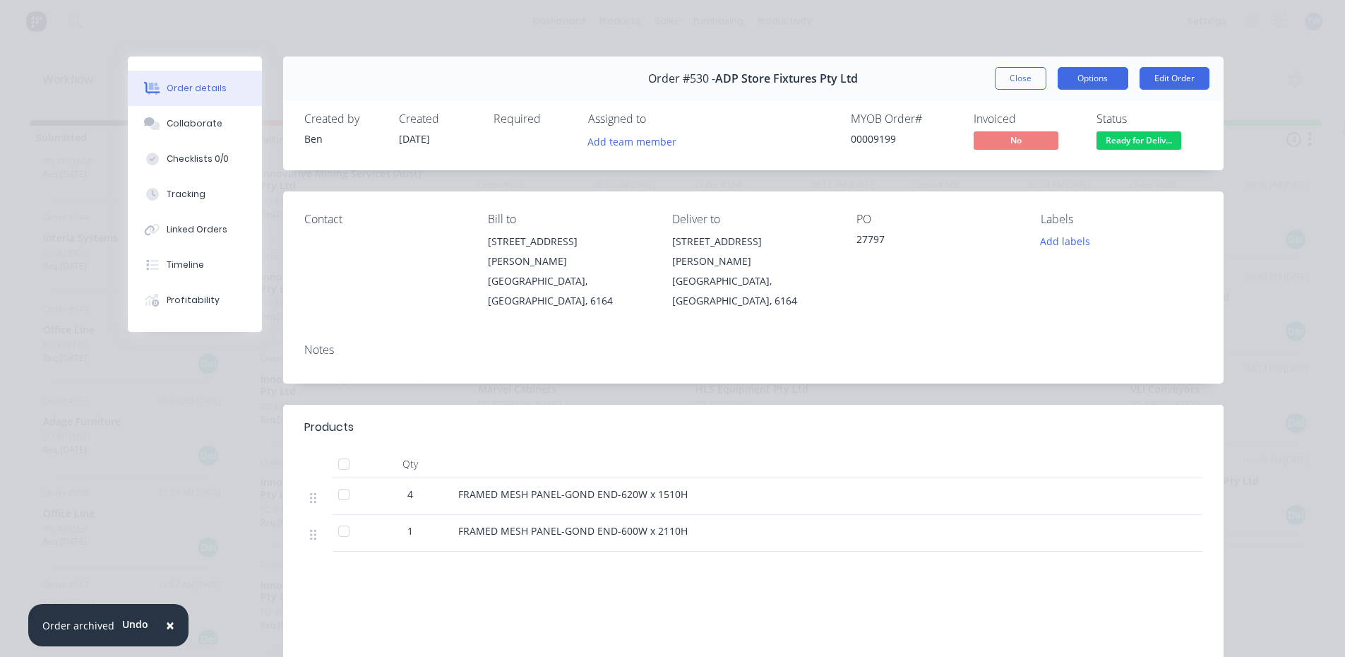
click at [1072, 71] on button "Options" at bounding box center [1092, 78] width 71 height 23
click at [1178, 274] on div "Labels Add labels" at bounding box center [1122, 261] width 162 height 98
click at [1073, 69] on button "Options" at bounding box center [1092, 78] width 71 height 23
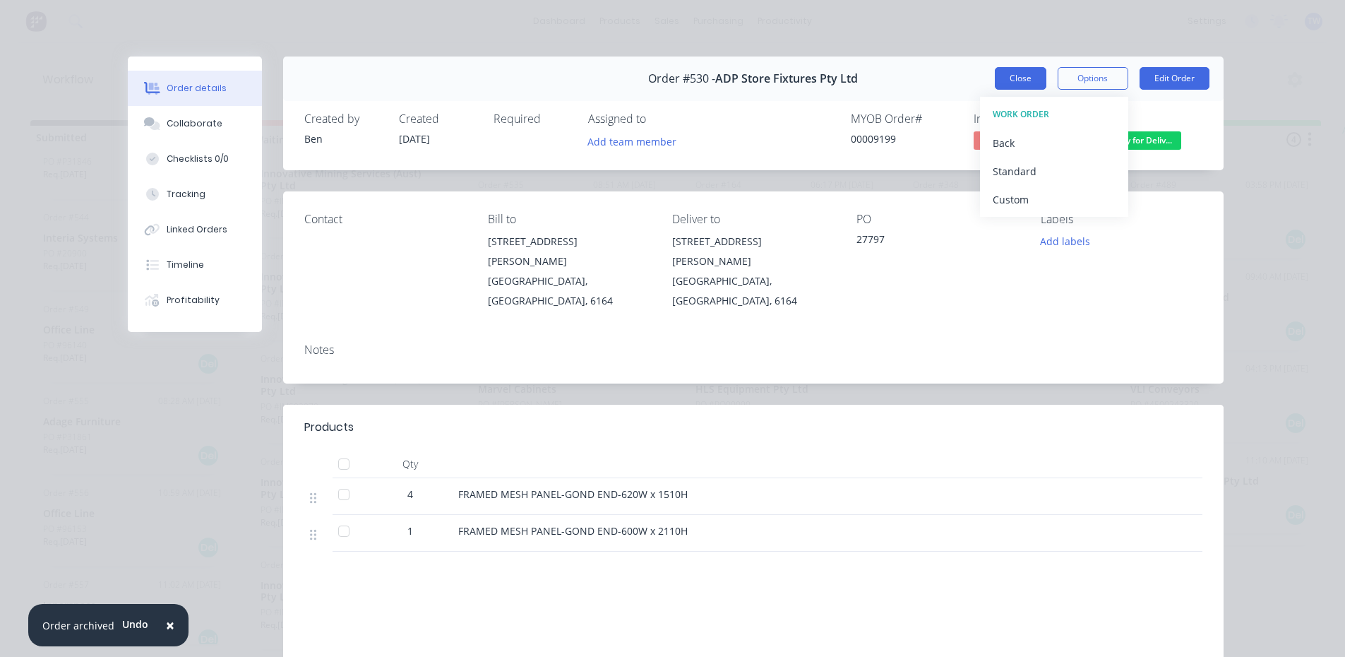
click at [1016, 76] on button "Close" at bounding box center [1021, 78] width 52 height 23
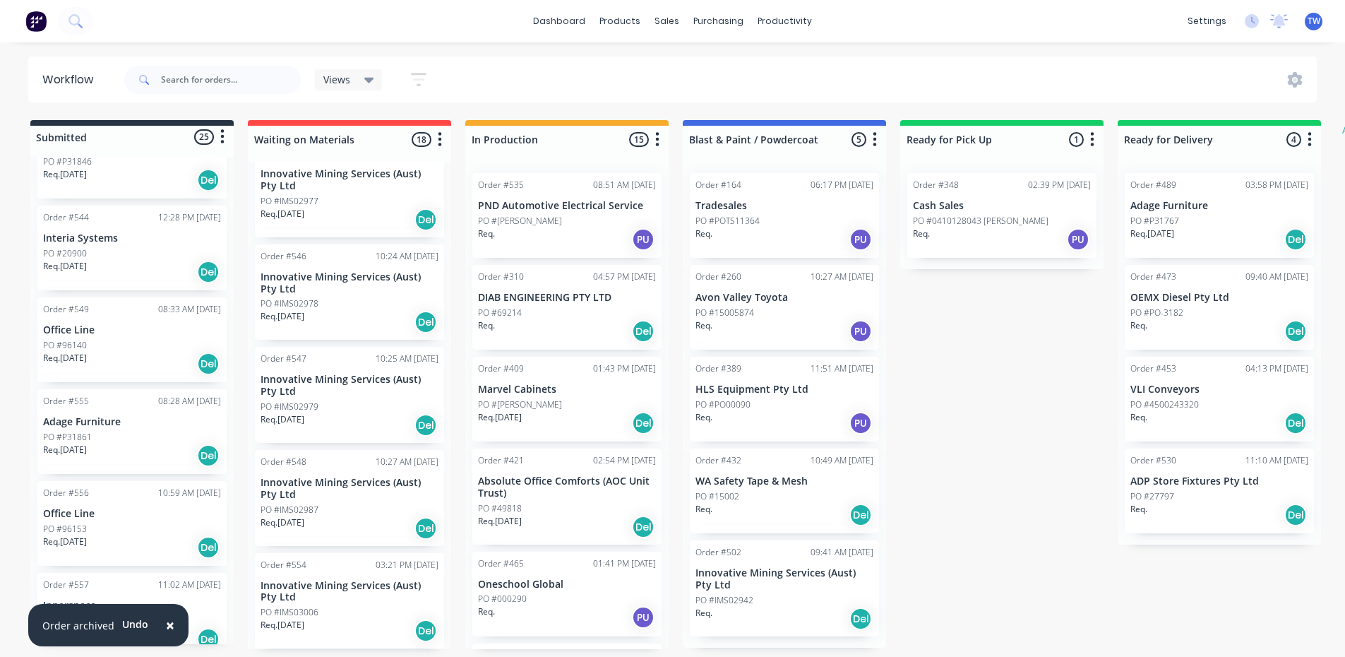
click at [1188, 490] on div "PO #27797" at bounding box center [1219, 496] width 178 height 13
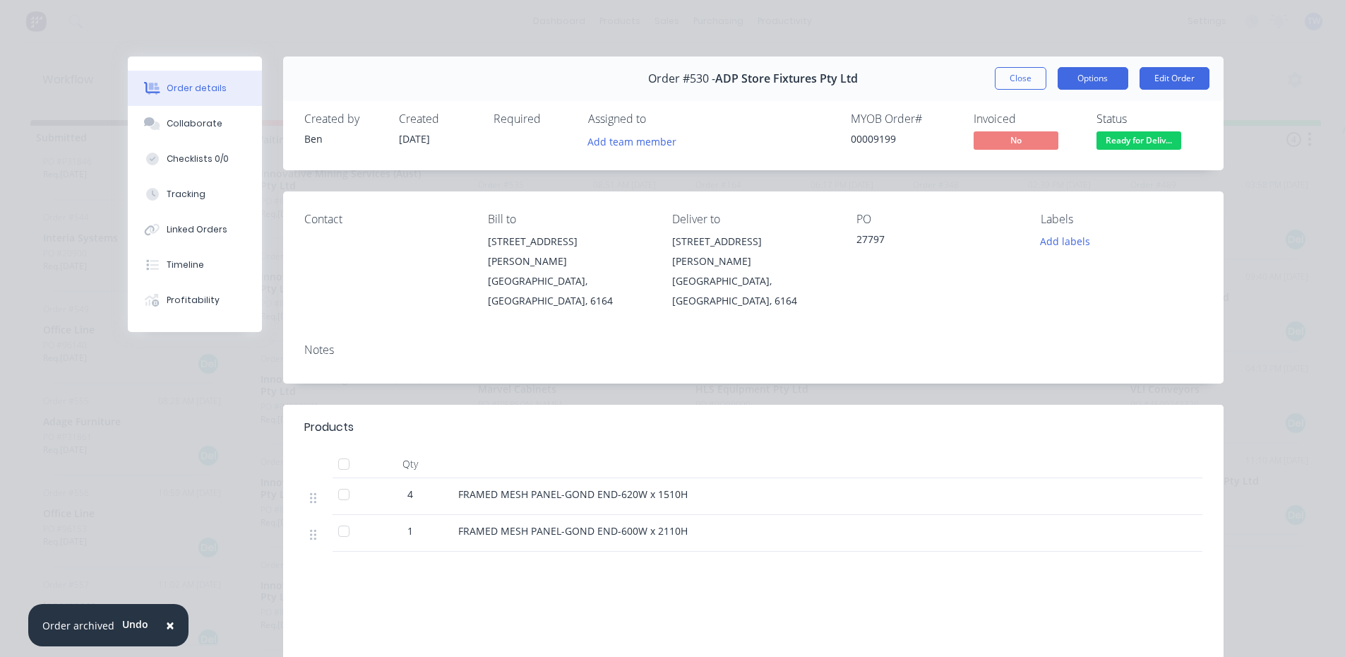
click at [1067, 77] on button "Options" at bounding box center [1092, 78] width 71 height 23
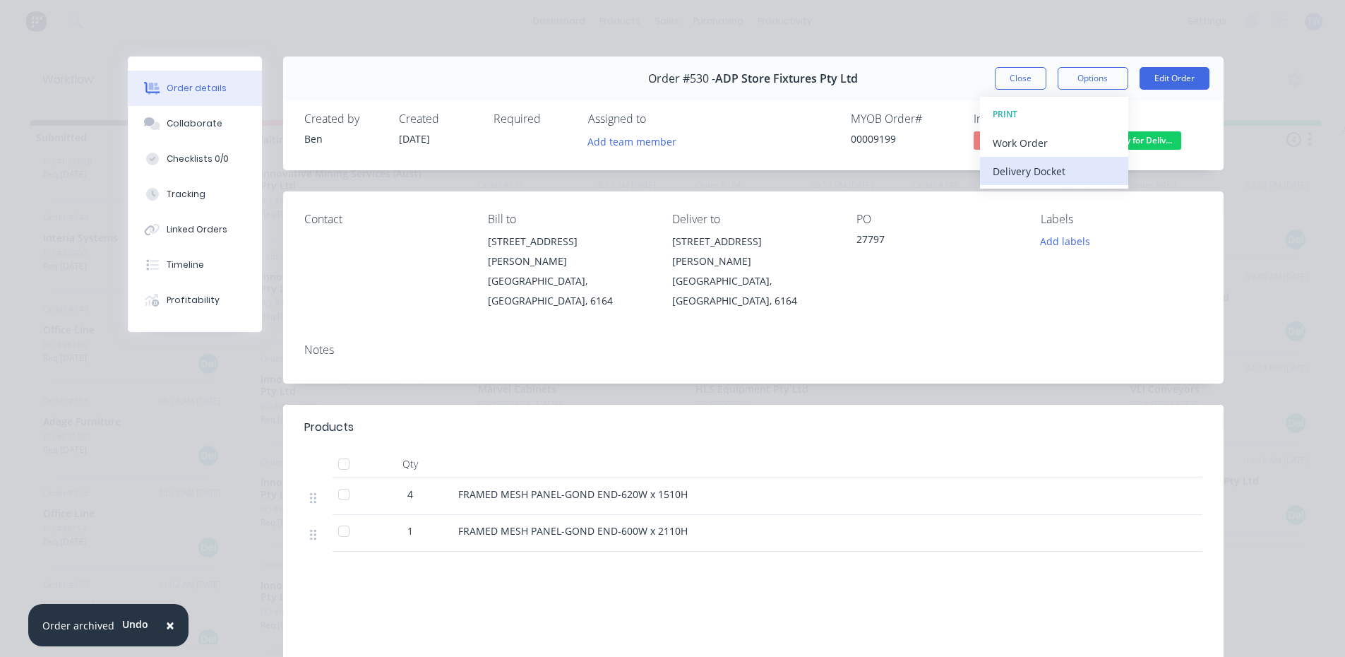
click at [1000, 171] on div "Delivery Docket" at bounding box center [1054, 171] width 123 height 20
drag, startPoint x: 1015, startPoint y: 169, endPoint x: 1047, endPoint y: 152, distance: 36.0
click at [1015, 169] on div "Standard" at bounding box center [1054, 171] width 123 height 20
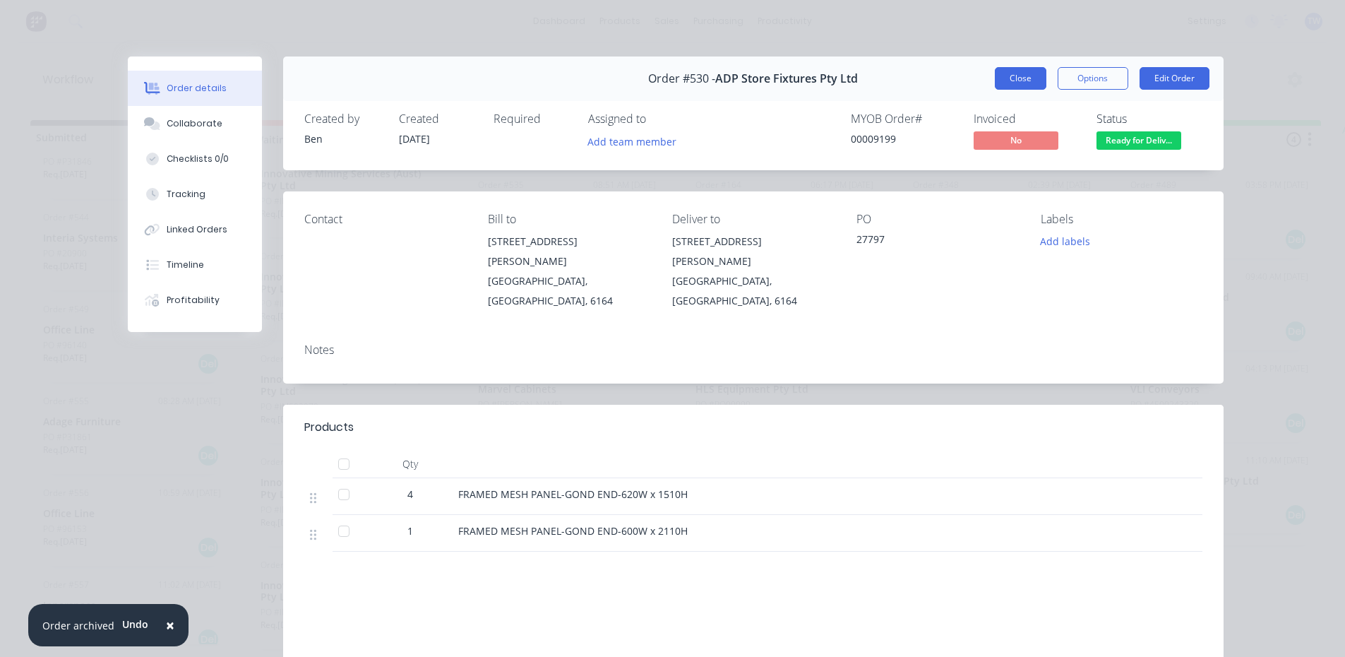
click at [1032, 78] on button "Close" at bounding box center [1021, 78] width 52 height 23
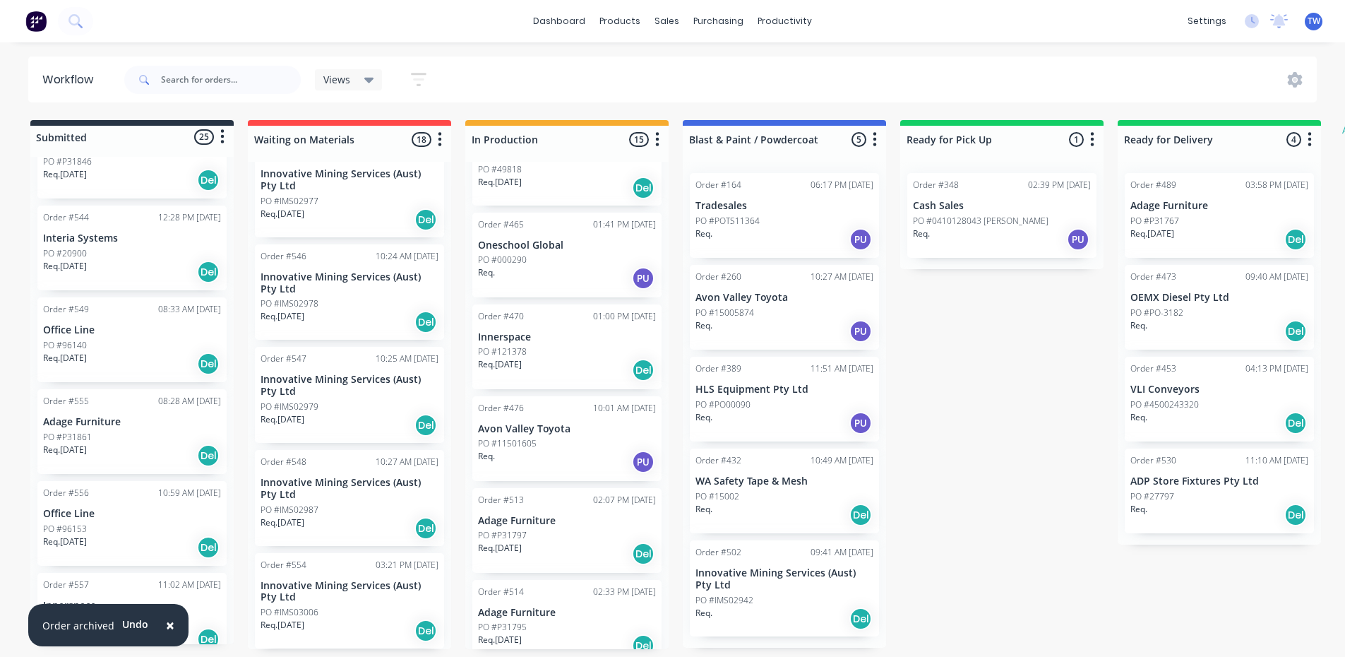
scroll to position [353, 0]
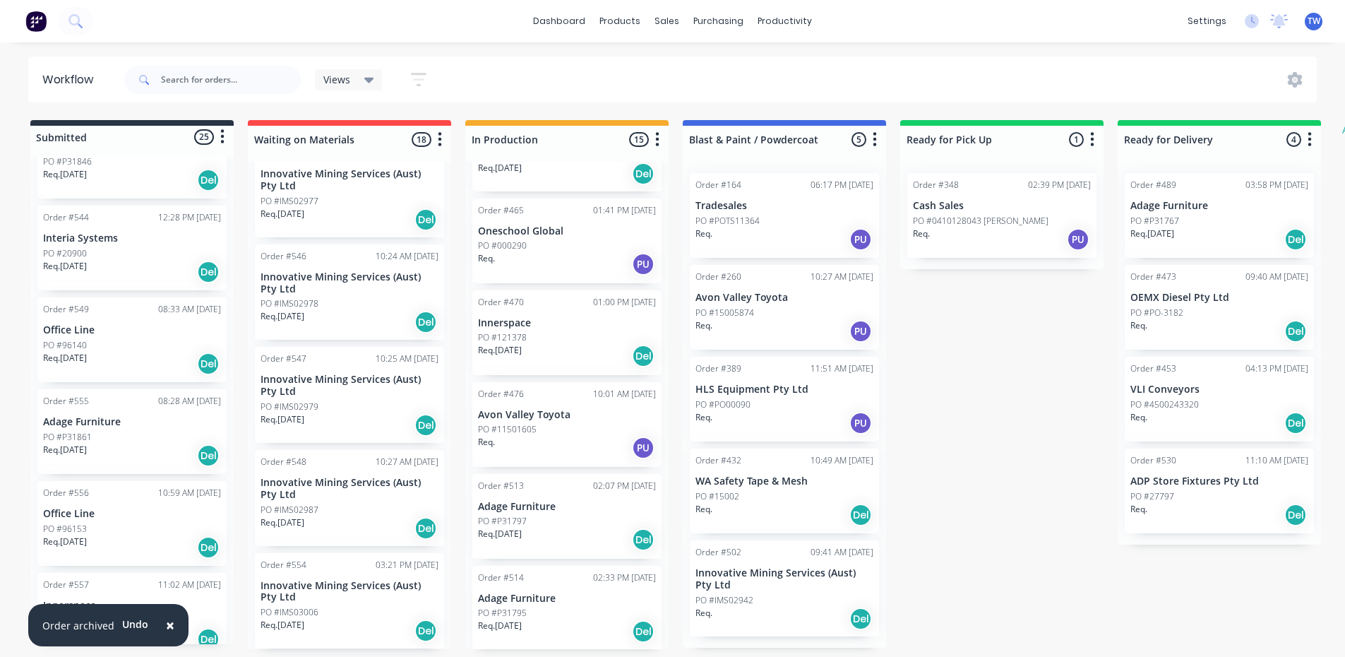
click at [557, 486] on div "Order #513 02:07 PM [DATE]" at bounding box center [567, 485] width 178 height 13
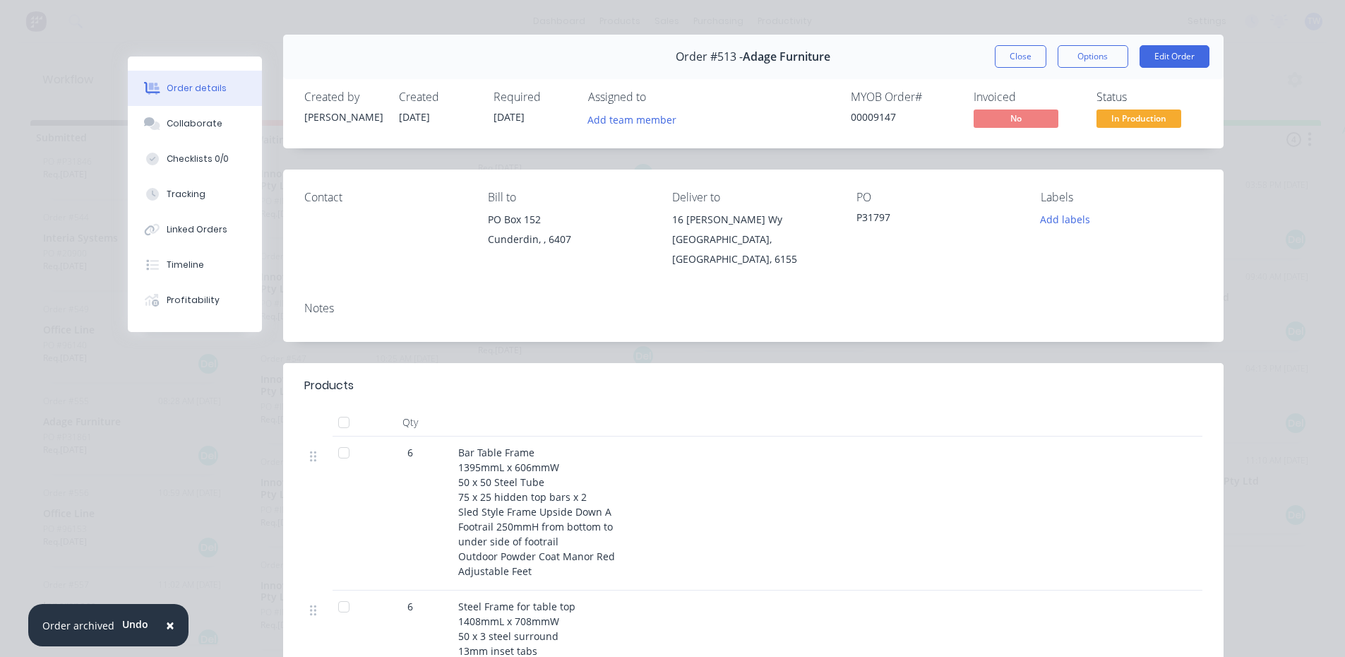
scroll to position [20, 0]
click at [1018, 64] on button "Close" at bounding box center [1021, 58] width 52 height 23
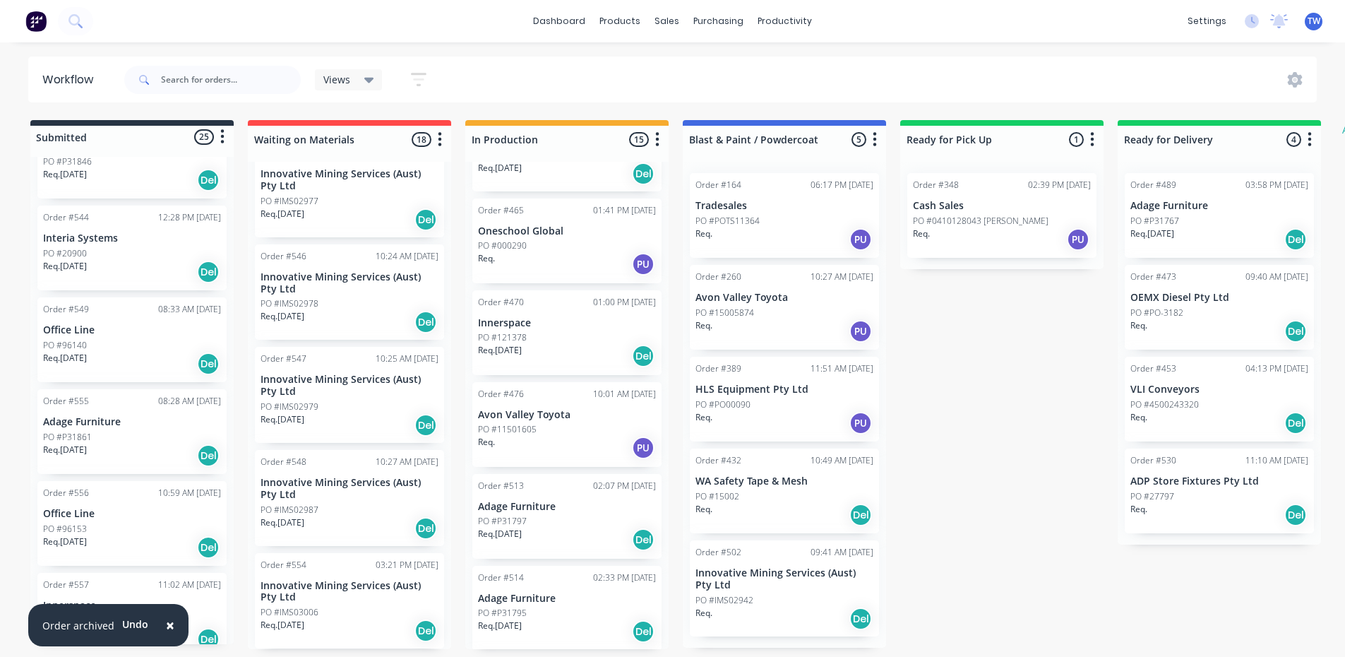
click at [1312, 16] on span "TW" at bounding box center [1313, 21] width 13 height 13
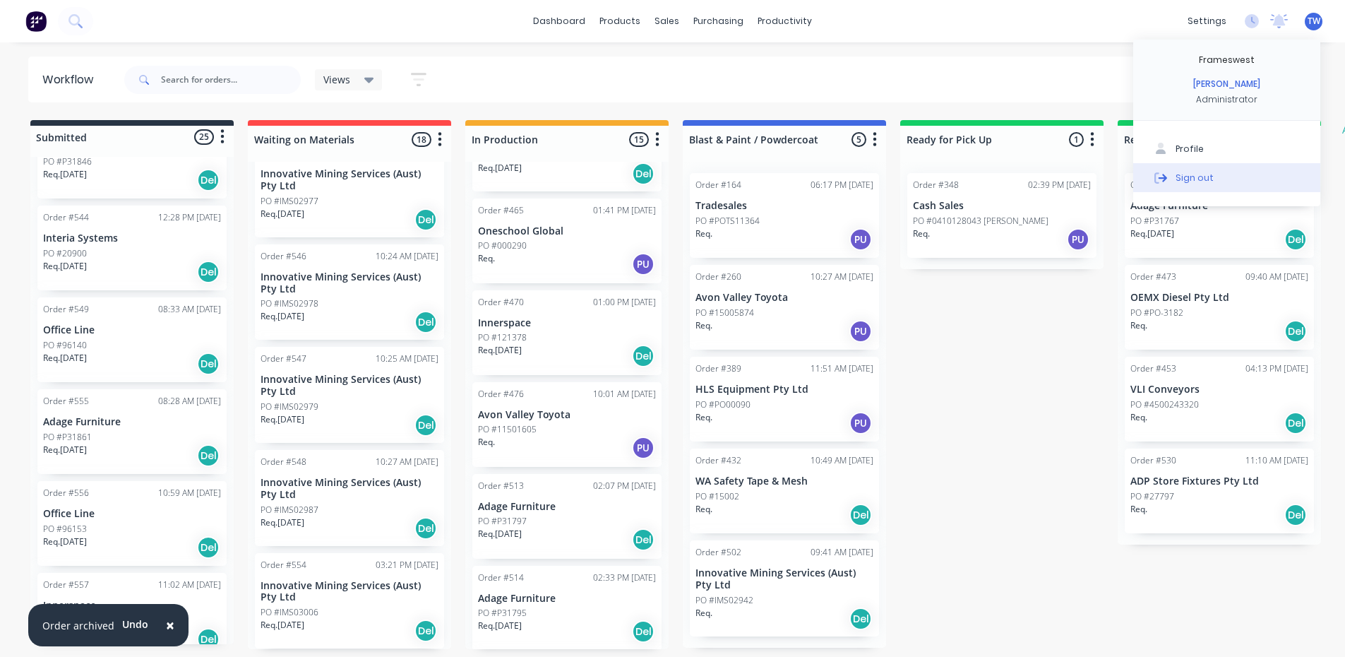
click at [1198, 177] on div "Sign out" at bounding box center [1194, 177] width 38 height 13
